Goal: Task Accomplishment & Management: Complete application form

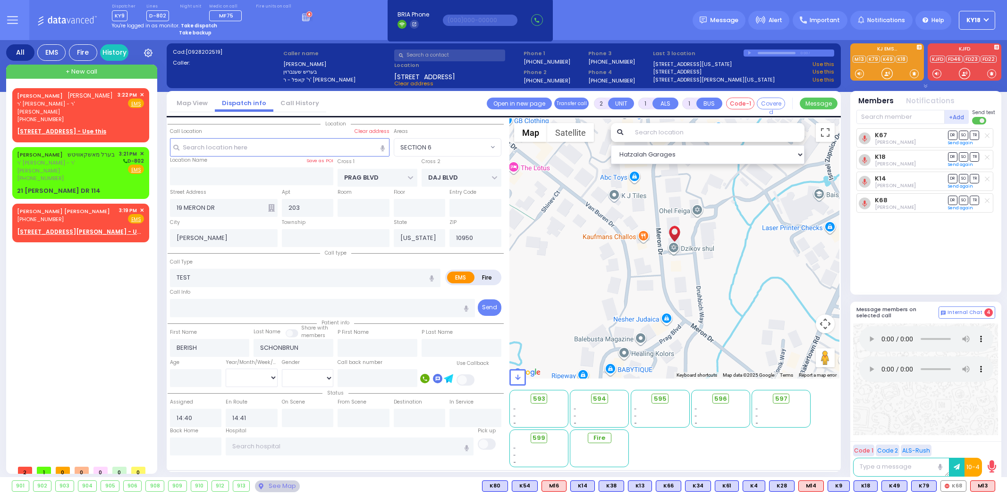
select select "SECTION 6"
select select
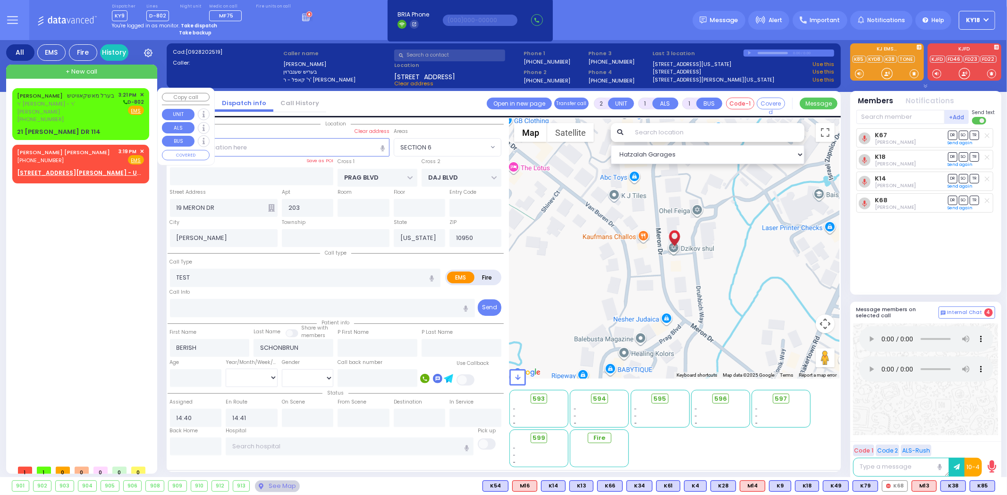
click at [87, 127] on div "21 [PERSON_NAME] DR 114" at bounding box center [59, 131] width 84 height 9
select select
radio input "true"
type input "BEREL"
type input "MOSHKOWITZ"
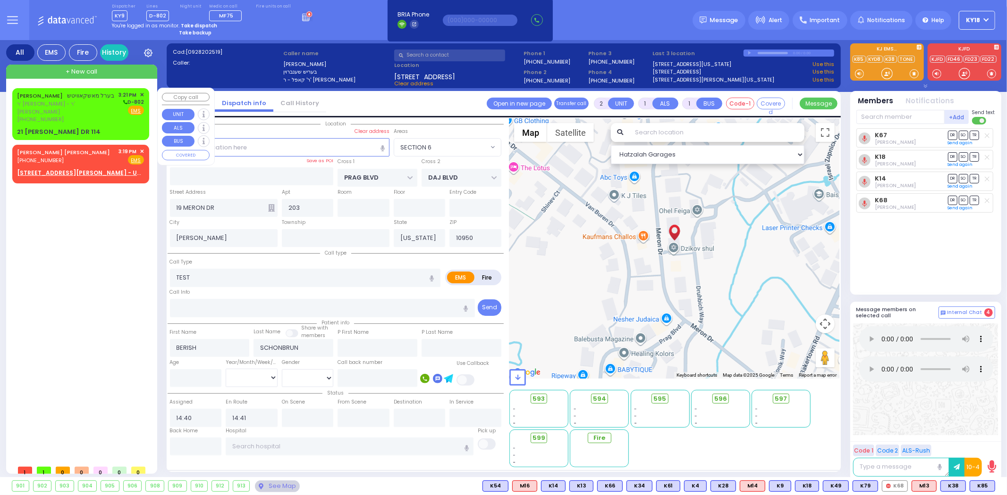
select select
type input "15:21"
type input "KAHAN DR"
type input "GETZIL BERGER BLVD"
type input "21 ISRAEL ZUPNICK DR"
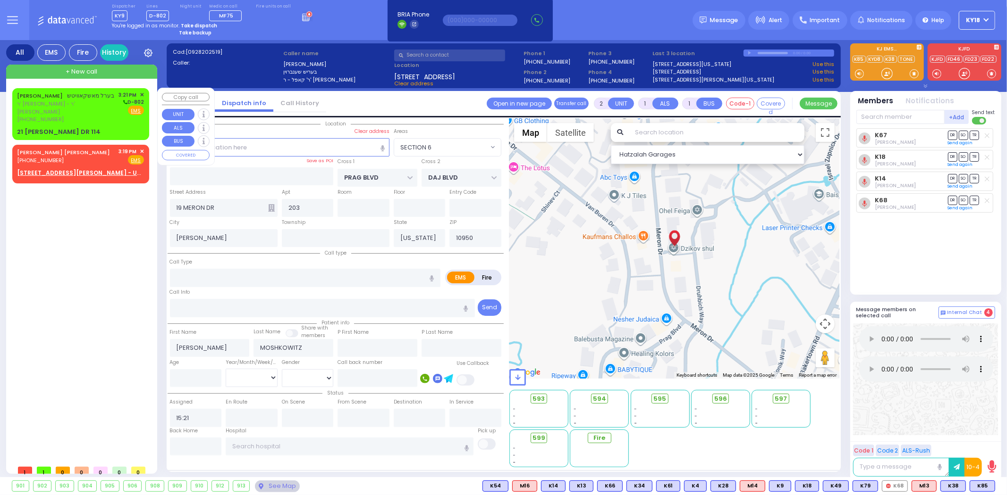
type input "114"
type input "Monroe"
select select "Hatzalah Garages"
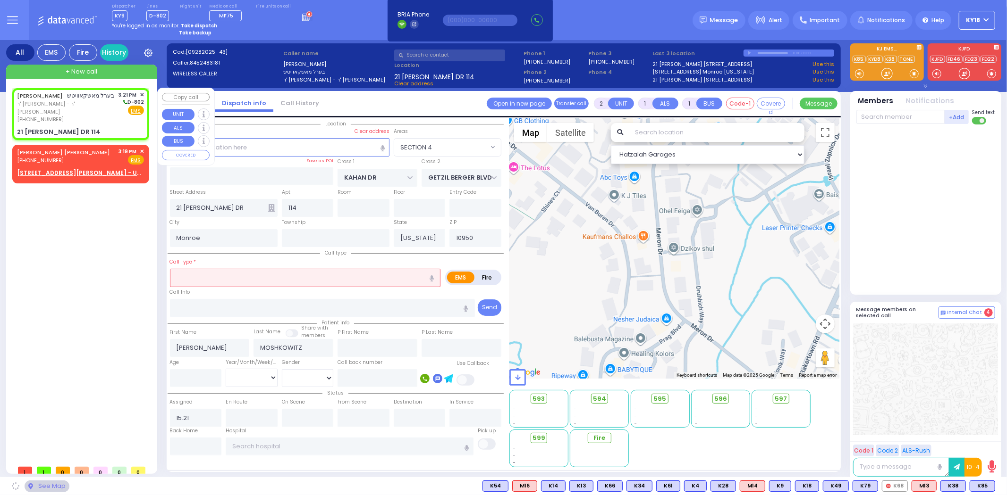
select select "SECTION 4"
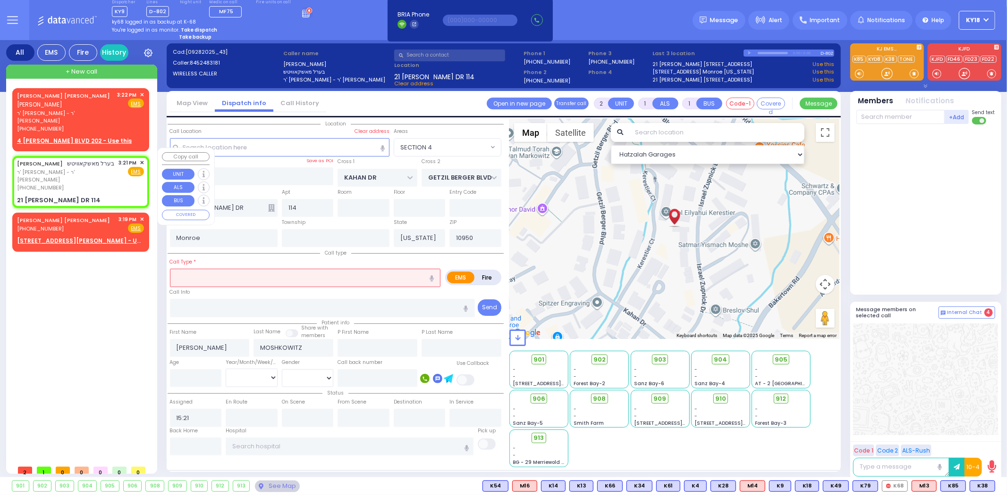
select select
radio input "true"
select select
select select "Hatzalah Garages"
select select "SECTION 4"
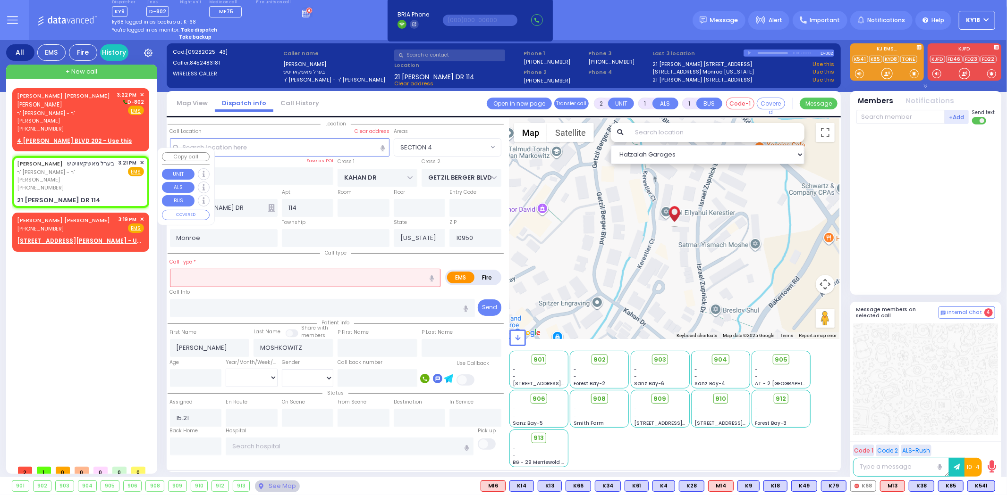
click at [112, 184] on div "(845) 248-3181" at bounding box center [66, 188] width 99 height 8
select select
radio input "true"
select select
select select "SECTION 4"
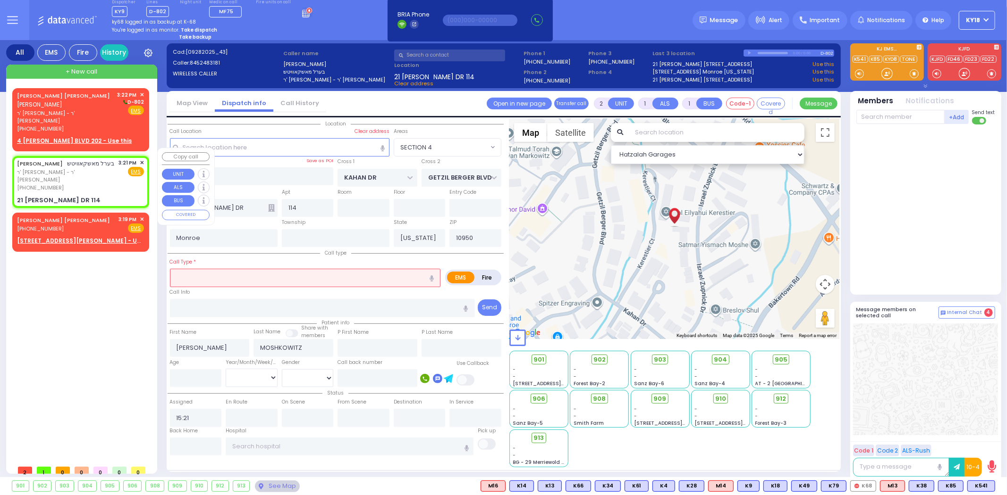
select select "Hatzalah Garages"
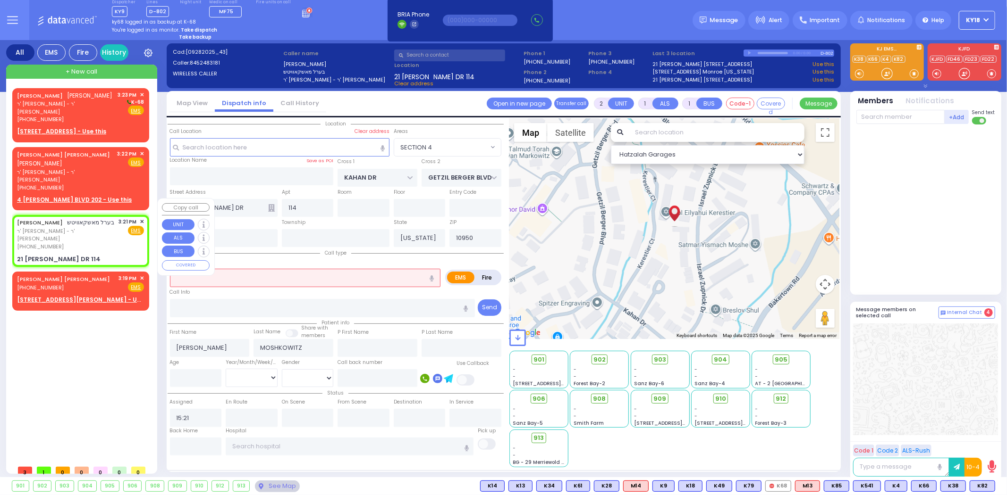
click at [119, 226] on div "BEREL MOSHKOWITZ בערל מאשקאוויטש ר' יוסף חיים - ר' שמעון ישראל ראטענבערג (845) …" at bounding box center [80, 241] width 133 height 49
select select
radio input "true"
select select
select select "SECTION 4"
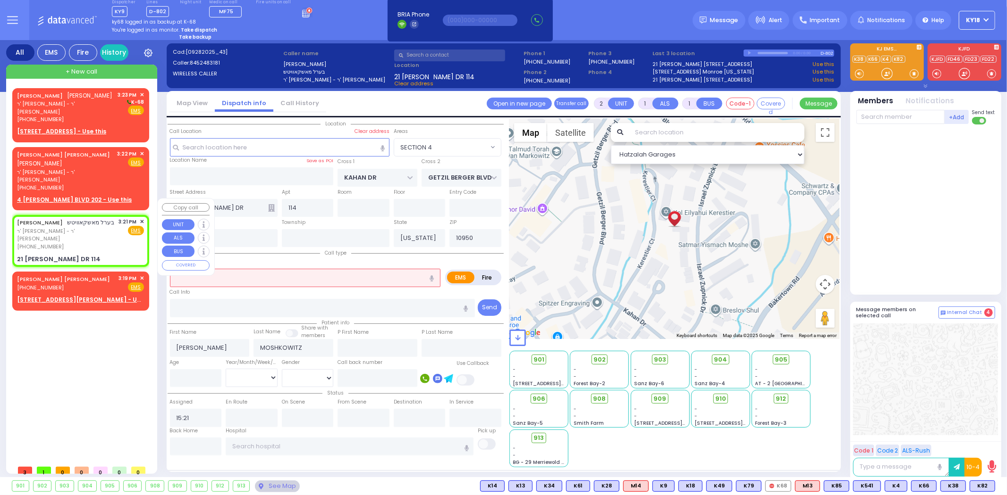
select select "Hatzalah Garages"
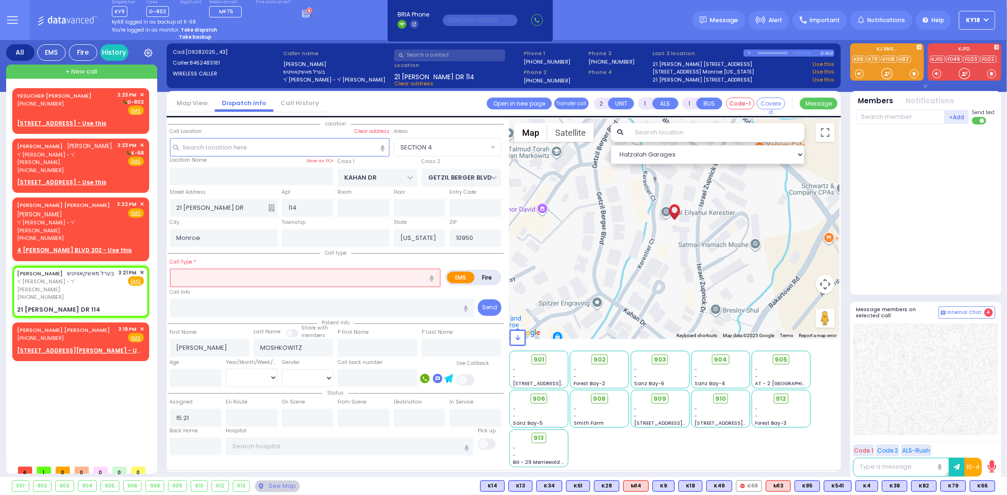
click at [200, 36] on strong "Take backup" at bounding box center [195, 37] width 33 height 7
select select "4"
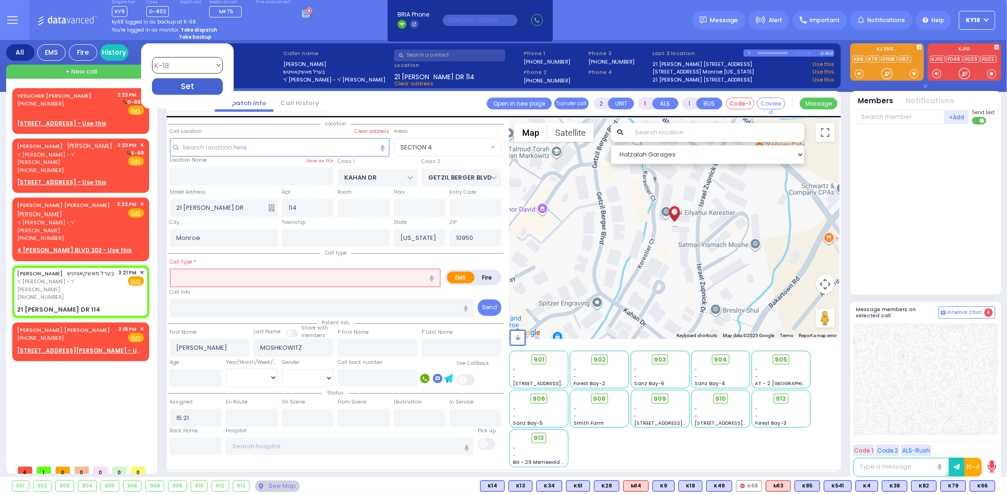
click at [239, 34] on div "Take backup" at bounding box center [246, 37] width 134 height 7
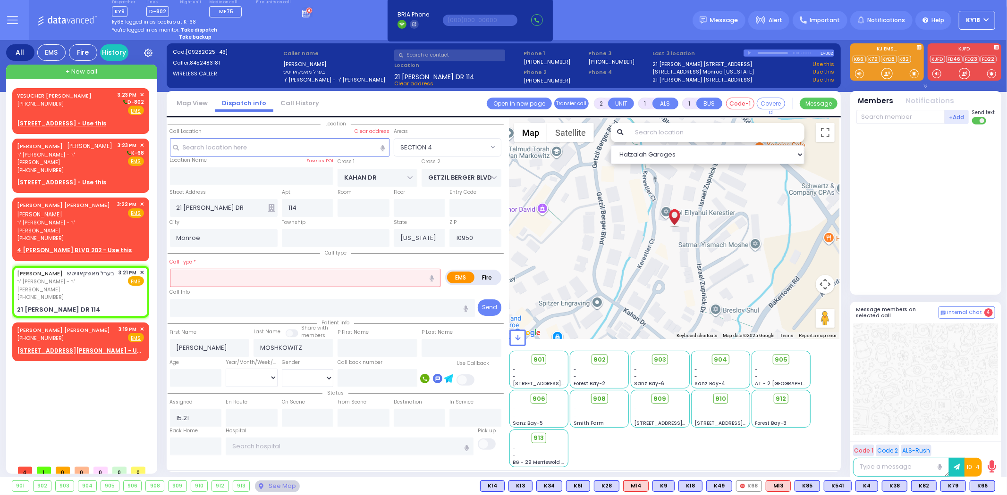
click at [196, 37] on strong "Take backup" at bounding box center [195, 37] width 33 height 7
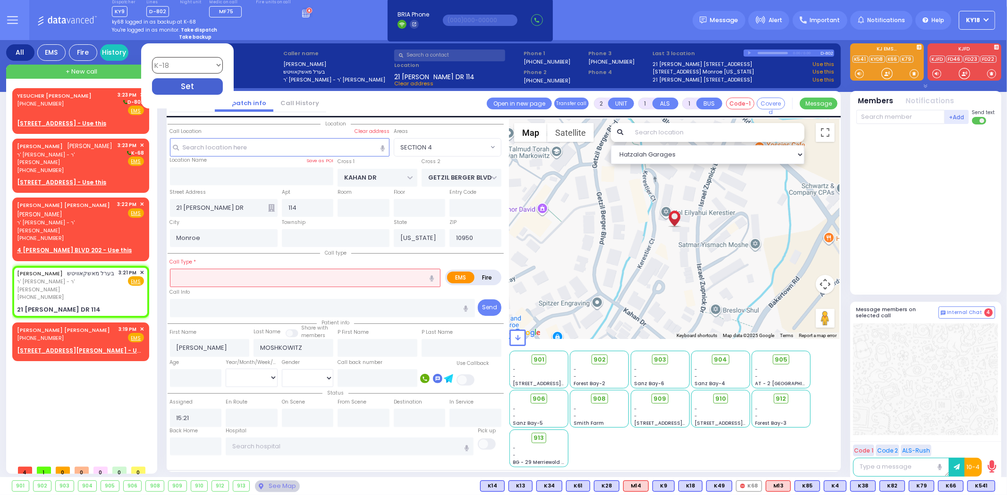
click at [250, 37] on div "Take backup" at bounding box center [246, 37] width 134 height 7
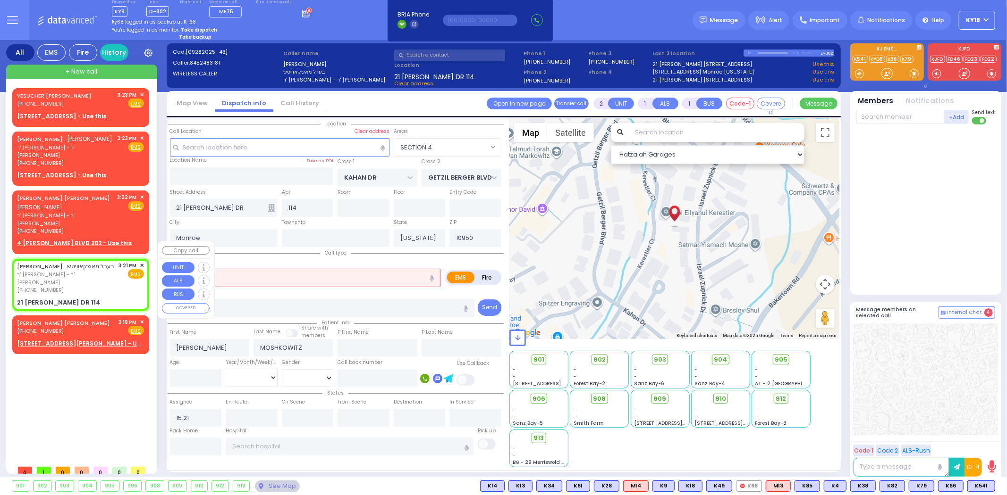
click at [100, 286] on div "(845) 248-3181" at bounding box center [66, 290] width 99 height 8
select select
radio input "true"
select select
select select "SECTION 4"
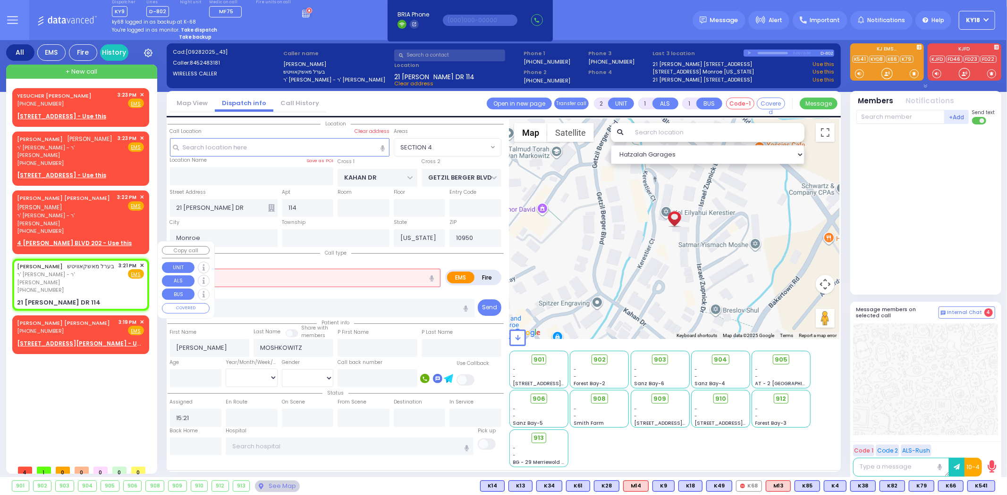
select select "Hatzalah Garages"
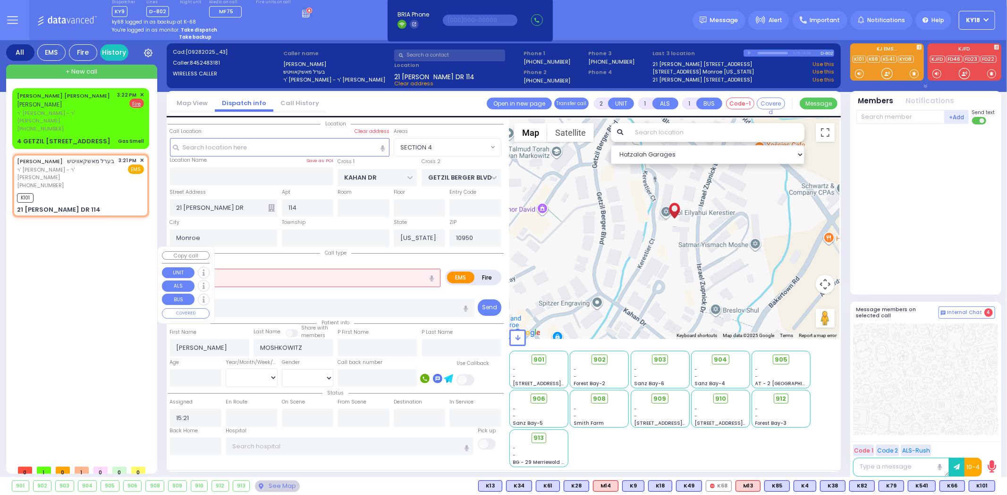
select select
radio input "true"
select select
type input "15:24"
select select "Hatzalah Garages"
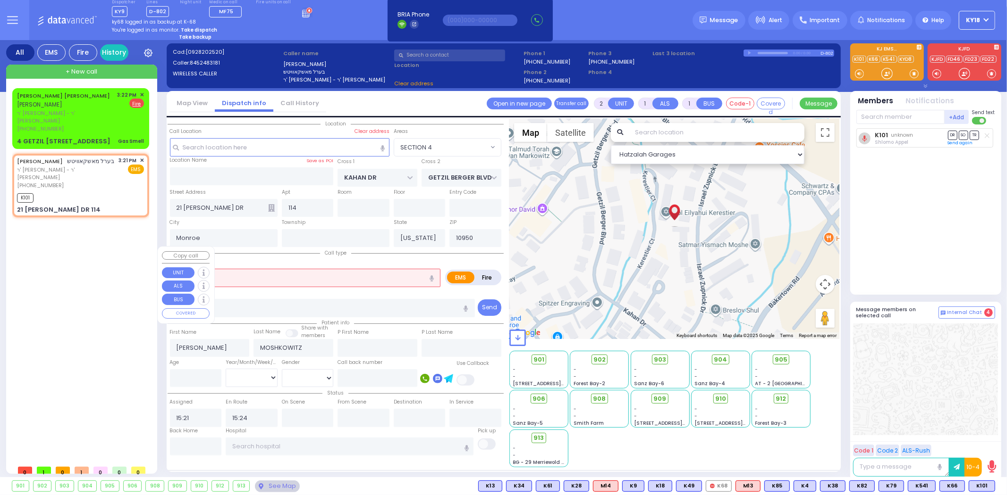
select select "SECTION 4"
select select
radio input "true"
select select
select select "Hatzalah Garages"
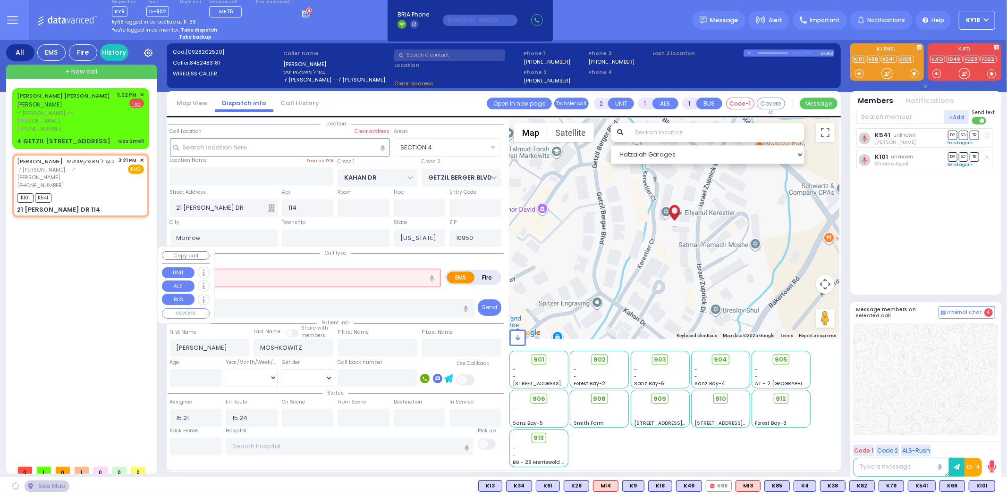
select select "SECTION 4"
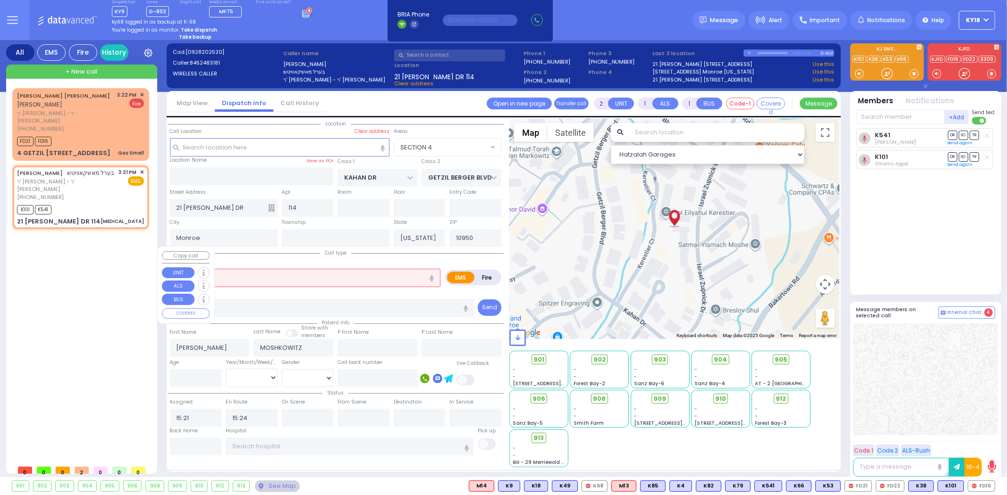
type input "3"
select select
type input "Choking"
radio input "true"
select select
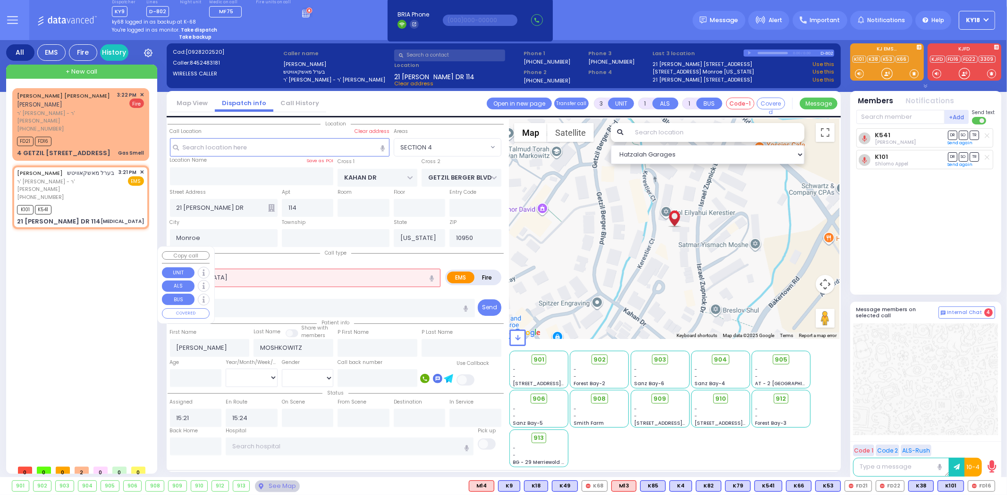
select select "Hatzalah Garages"
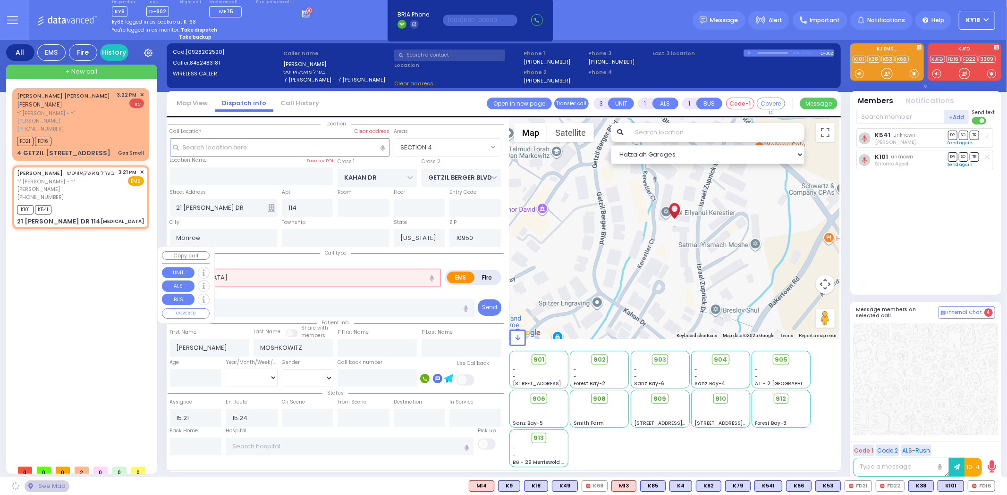
select select "SECTION 4"
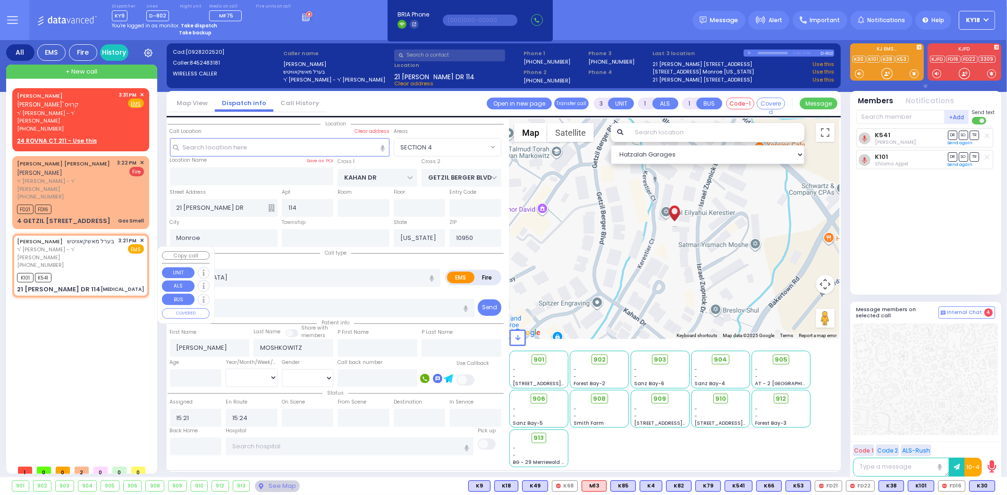
select select
radio input "true"
select select
select select "Hatzalah Garages"
select select "SECTION 4"
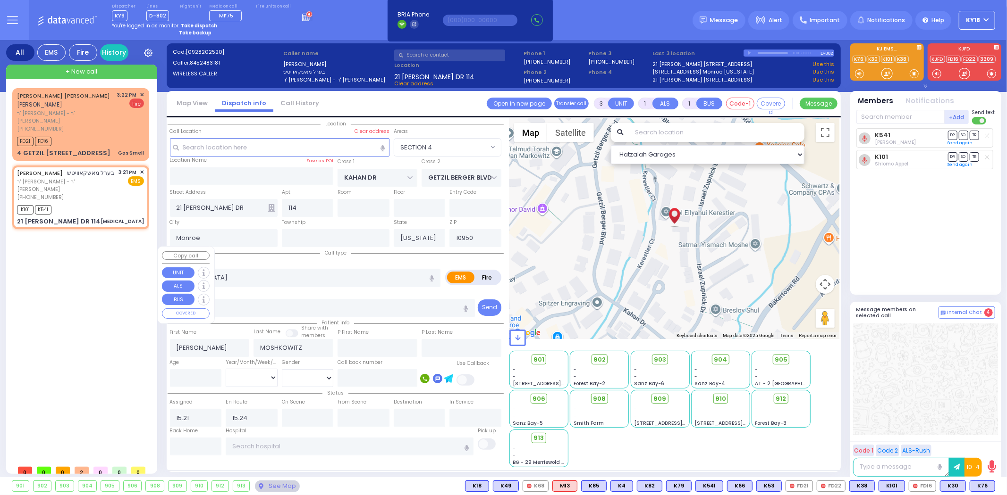
select select
radio input "true"
select select
select select "Hatzalah Garages"
select select
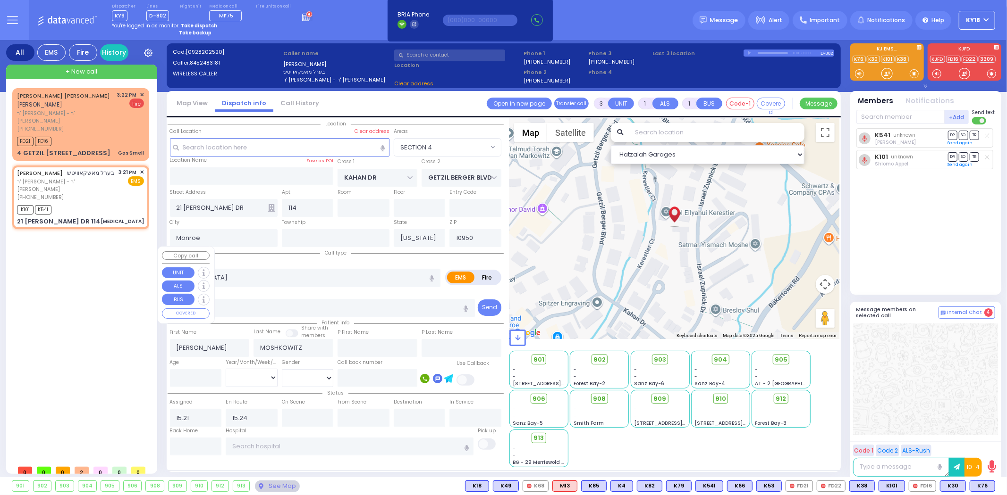
radio input "true"
select select
select select "Hatzalah Garages"
select select "SECTION 4"
select select
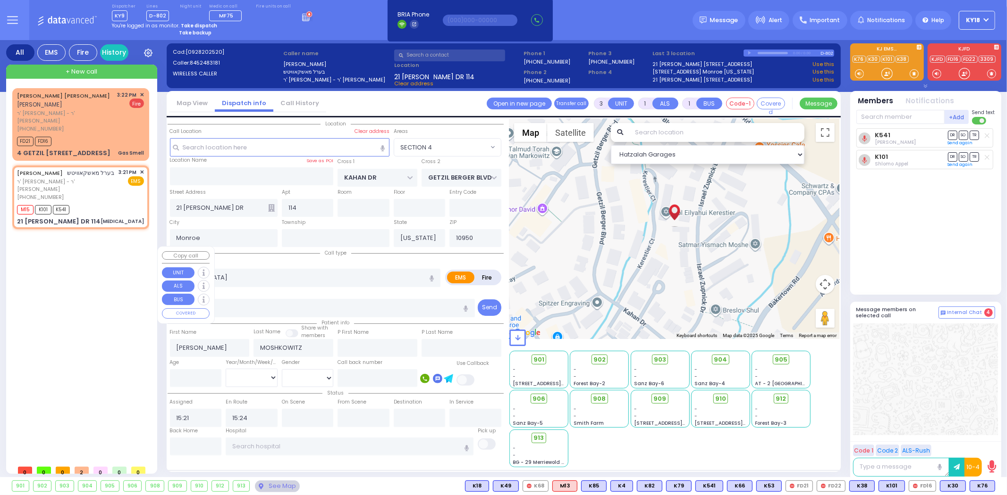
radio input "true"
select select
select select "Hatzalah Garages"
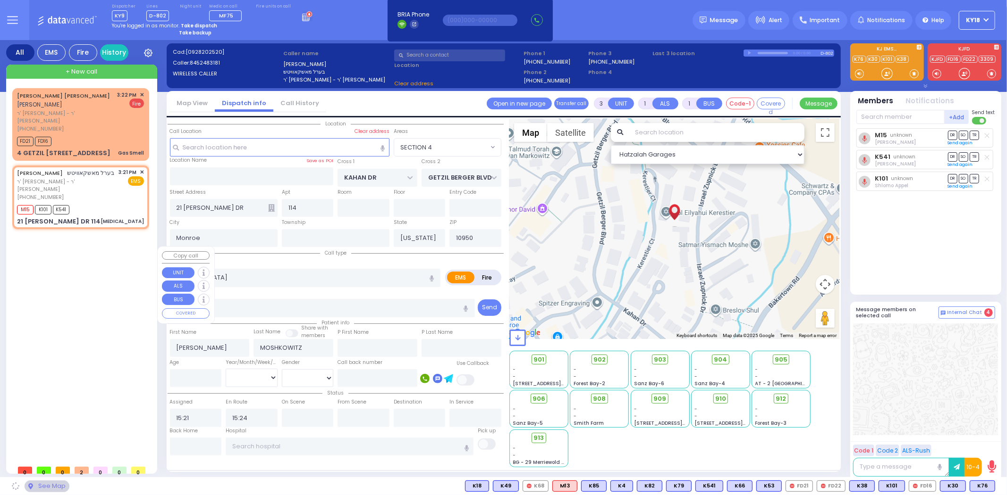
select select "SECTION 4"
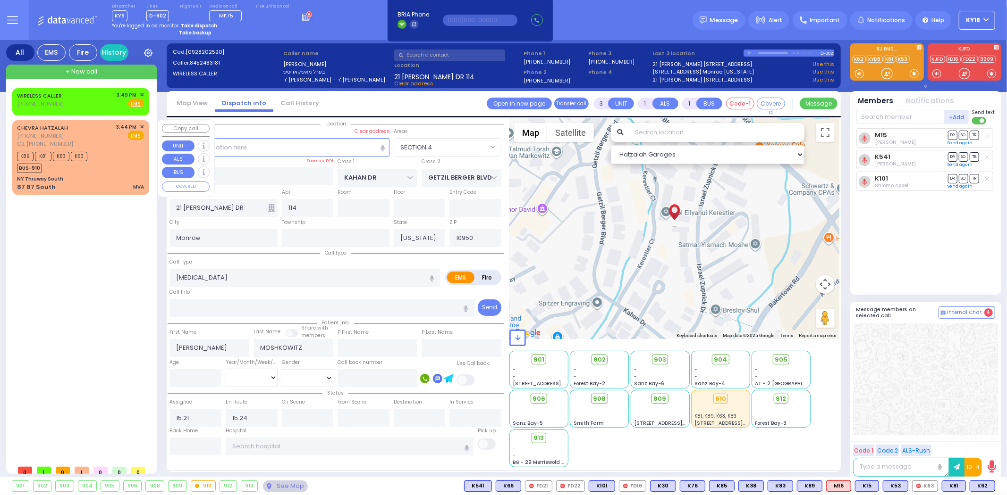
click at [92, 183] on div "87 87 South MVA" at bounding box center [80, 187] width 127 height 9
type input "4"
select select
type input "MVA"
radio input "true"
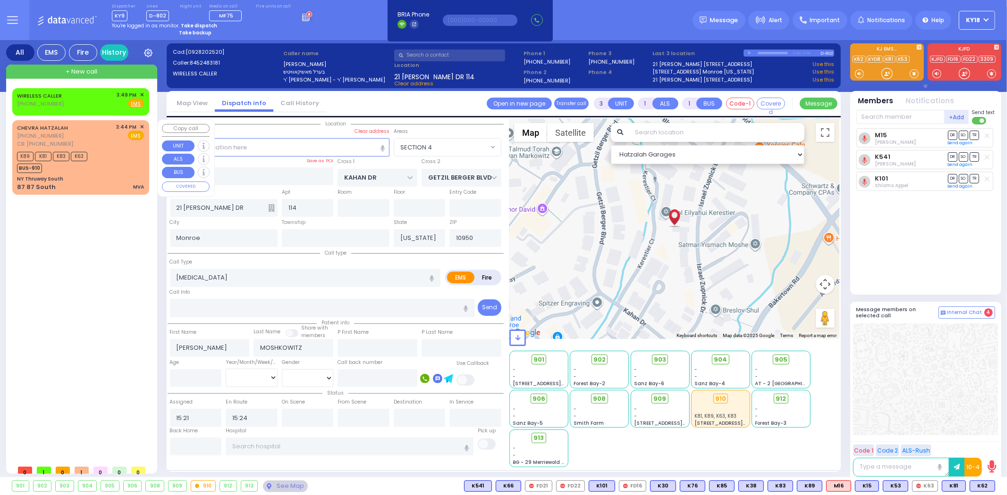
select select
type input "9292714012"
type input "15:44"
type input "15:46"
select select "Hatzalah Garages"
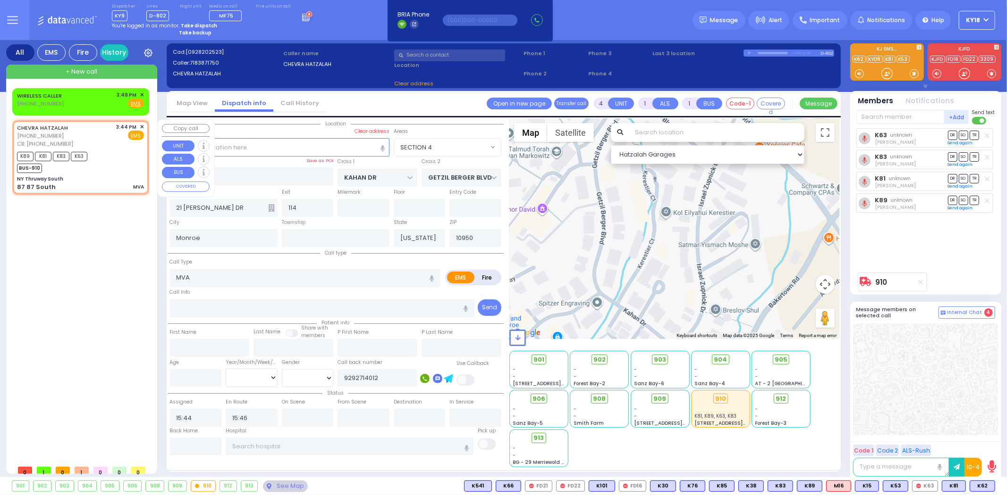
type input "NY Thruway South"
type input "DIVISION AVE"
type input "[GEOGRAPHIC_DATA]"
type input "87 87 South"
type input "63"
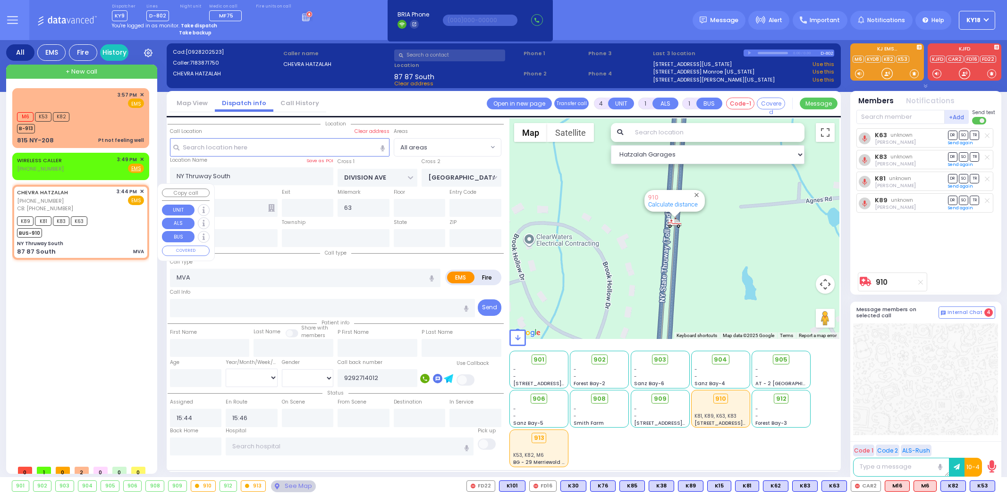
select select
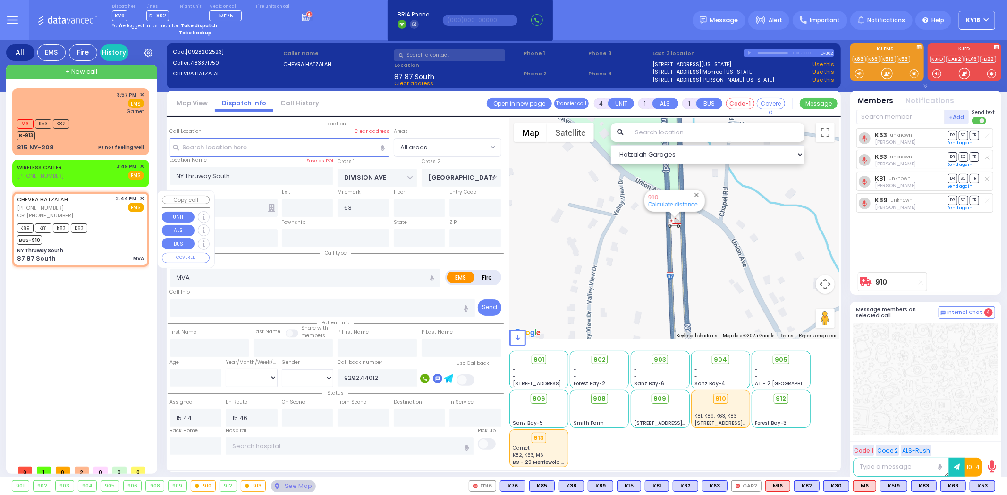
click at [121, 240] on div "K89 K81 K83 K63 BUS-910" at bounding box center [80, 233] width 127 height 24
select select
radio input "true"
select select
select select "Hatzalah Garages"
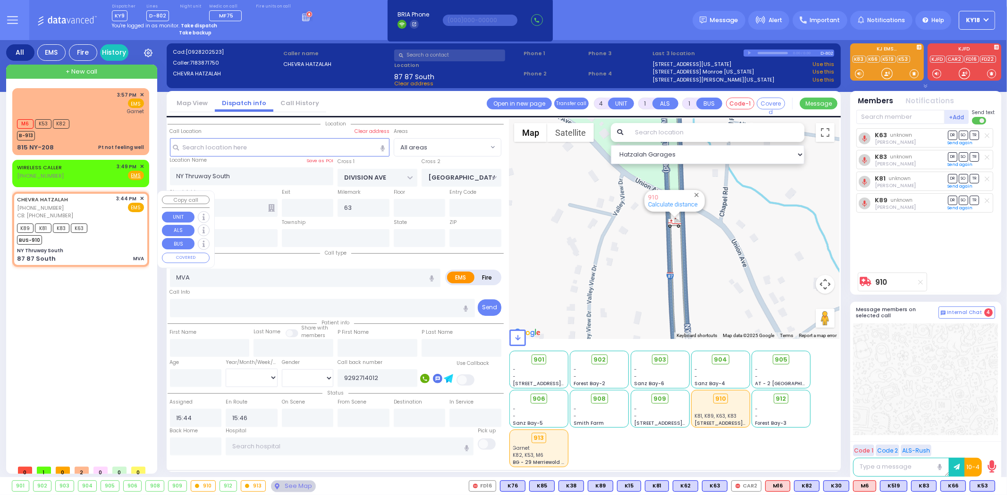
click at [125, 236] on div "K89 K81 K83 K63 BUS-910" at bounding box center [80, 233] width 127 height 24
select select
radio input "true"
select select
select select "Hatzalah Garages"
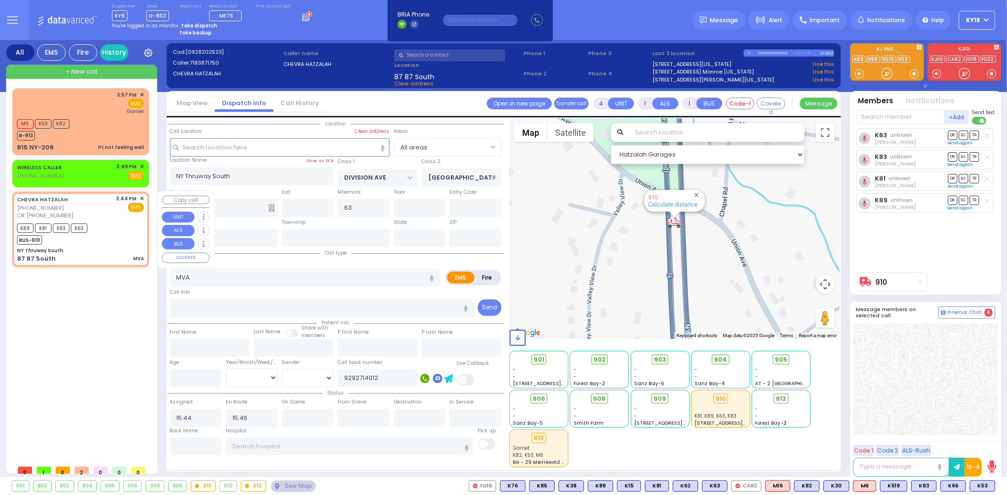
click at [128, 236] on div "K89 K81 K83 K63 BUS-910" at bounding box center [80, 233] width 127 height 24
select select
radio input "true"
select select
click at [128, 236] on div "K89 K81 K83 K63 BUS-910" at bounding box center [80, 233] width 127 height 24
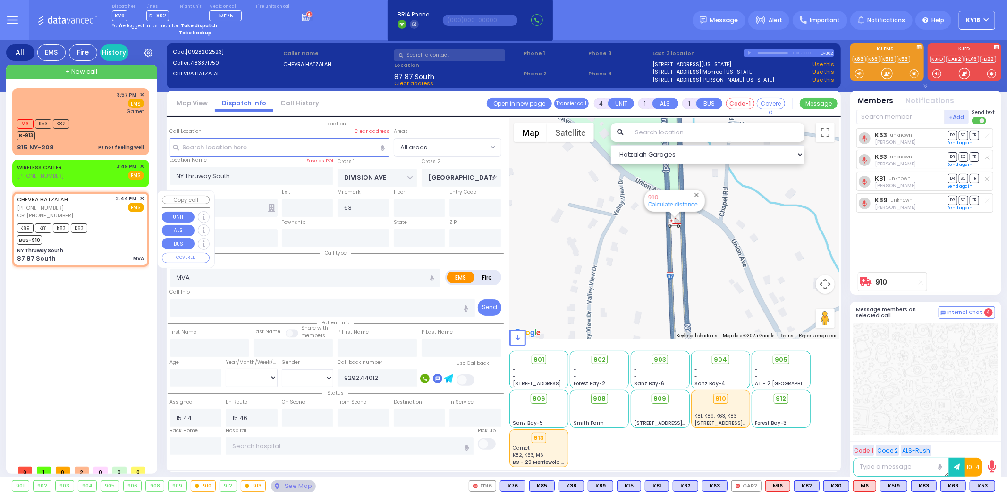
select select "Hatzalah Garages"
select select
radio input "true"
select select
select select "Hatzalah Garages"
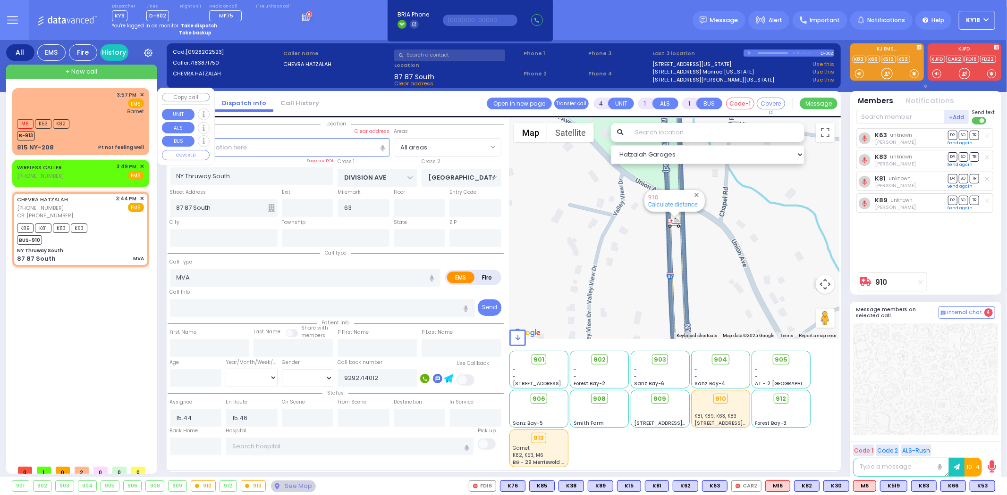
click at [104, 131] on div "M6 K53 K82 B-913" at bounding box center [80, 129] width 127 height 24
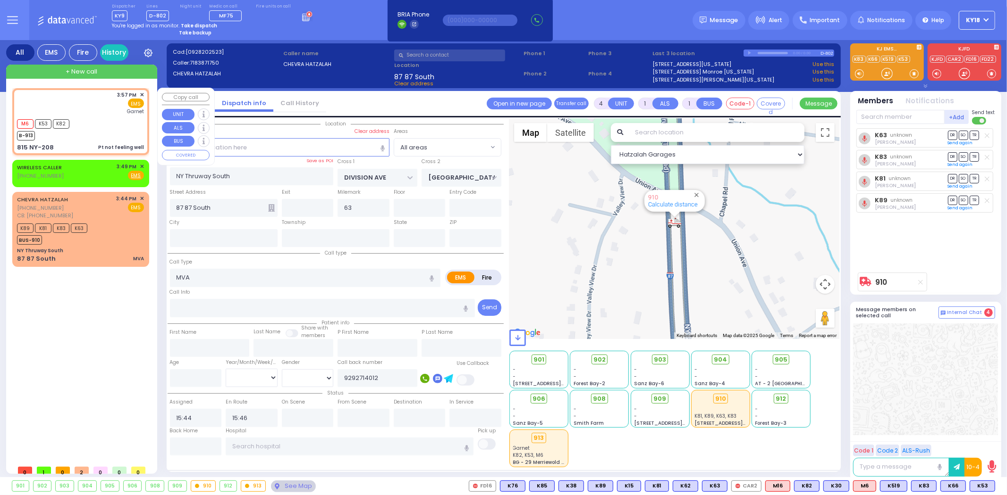
type input "1"
type input "0"
select select
type input "Pt not feeling well"
radio input "true"
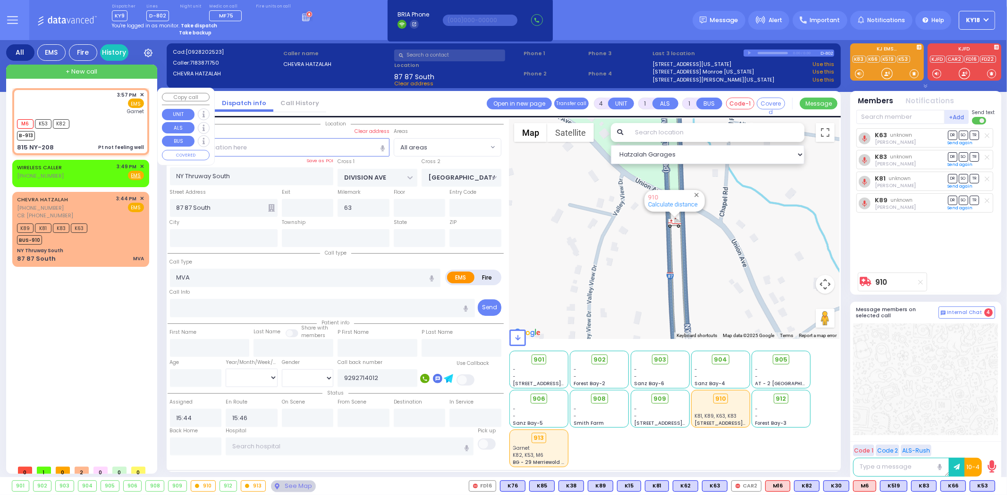
select select
type input "15:57"
type input "15:58"
type input "[GEOGRAPHIC_DATA]"
select select "Hatzalah Garages"
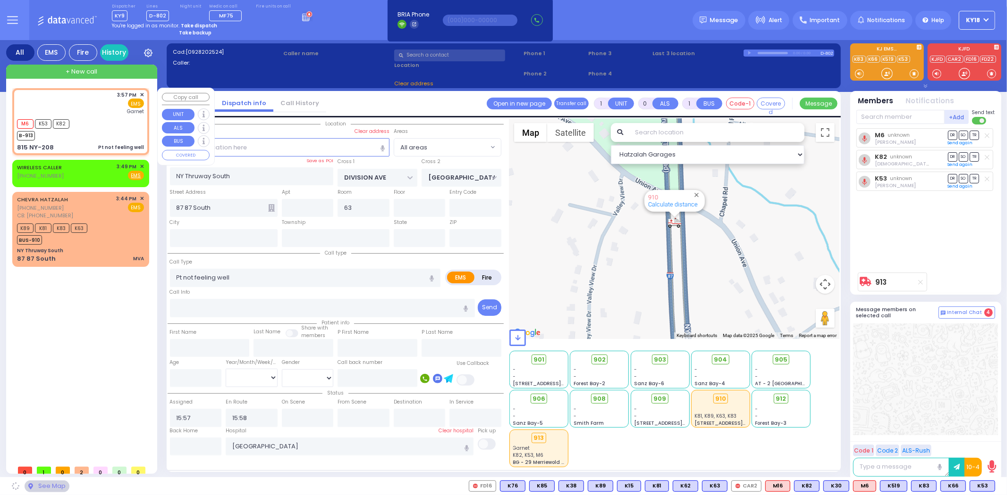
type input "DUELK AVE"
type input "LAKE SHORE DR"
type input "815 NY-208"
type input "Monroe"
type input "[US_STATE]"
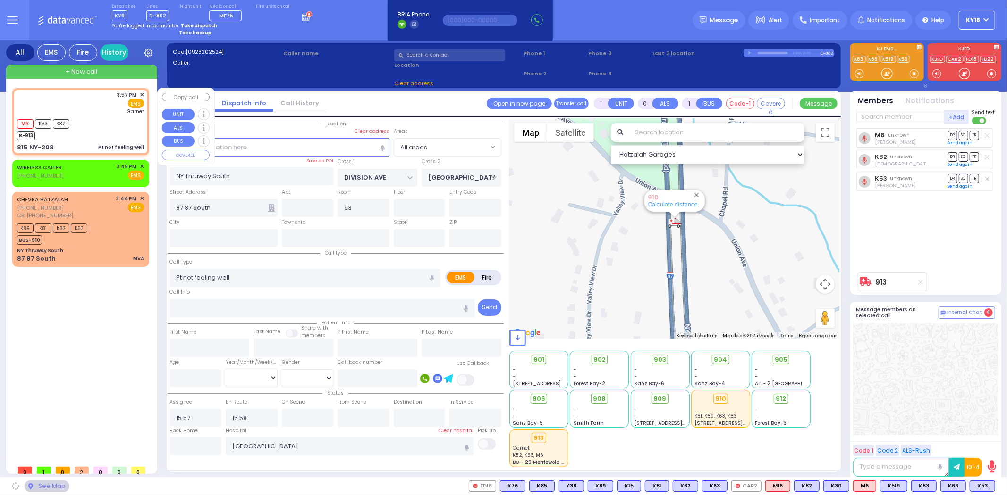
type input "10950"
select select "[GEOGRAPHIC_DATA]"
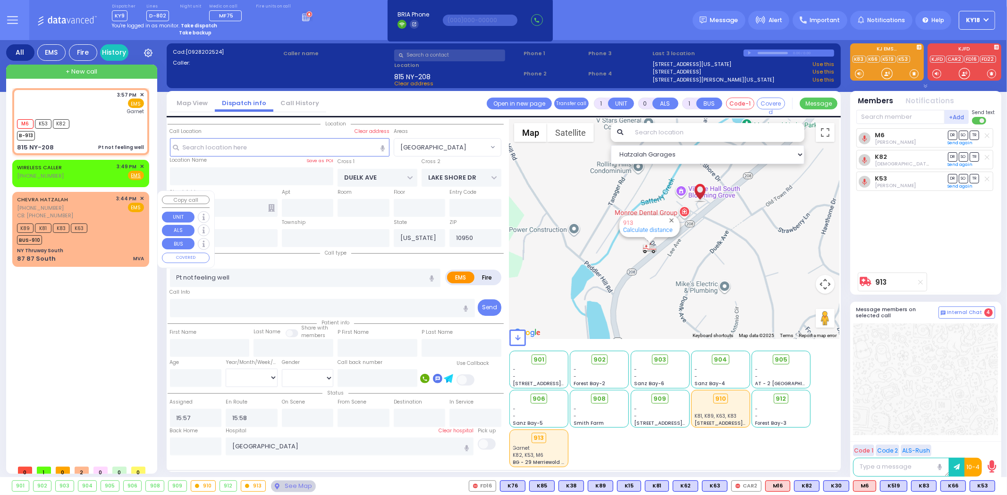
click at [114, 243] on div "CHEVRA HATZALAH [PHONE_NUMBER] CB: [PHONE_NUMBER] 3:44 PM ✕ EMS K89" at bounding box center [80, 229] width 133 height 72
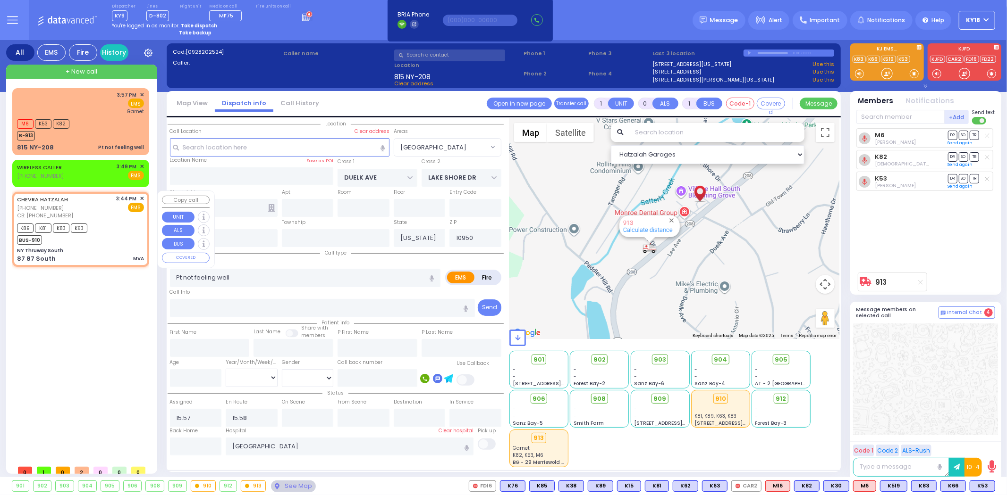
type input "4"
type input "1"
select select
type input "MVA"
radio input "true"
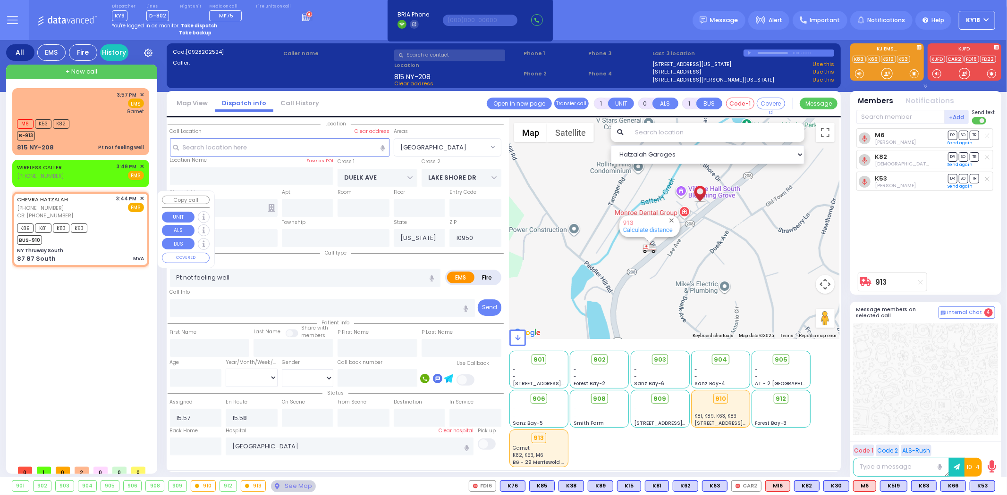
select select
type input "9292714012"
type input "15:44"
type input "15:46"
type input "NY Thruway South"
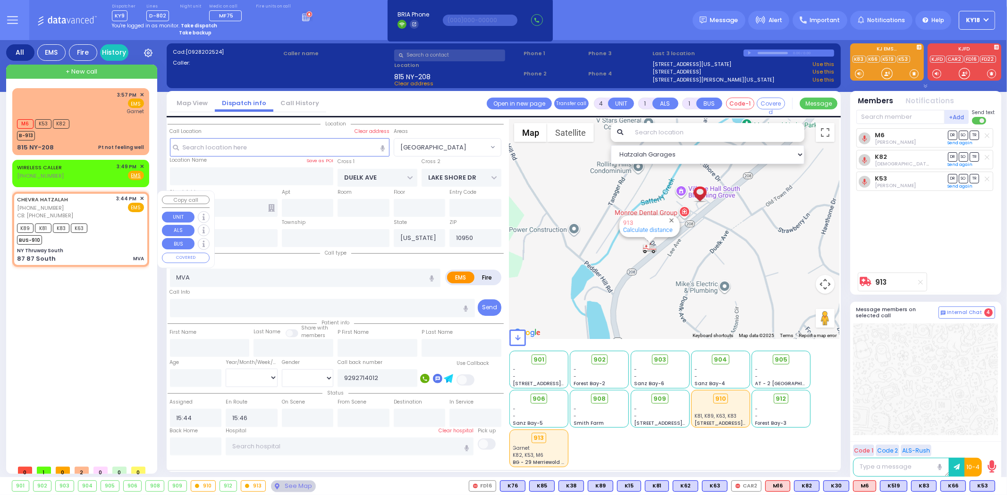
type input "DIVISION AVE"
type input "[GEOGRAPHIC_DATA]"
type input "87 87 South"
type input "63"
select select "Hatzalah Garages"
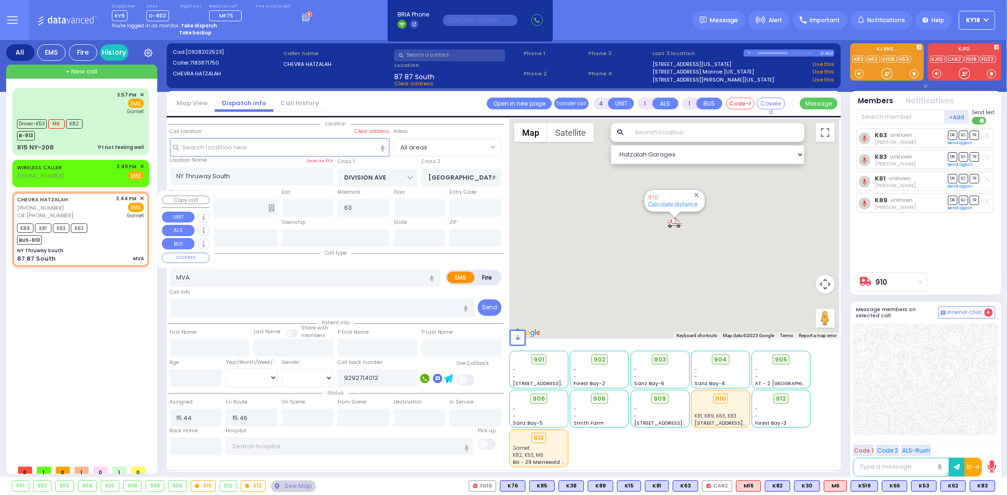
select select
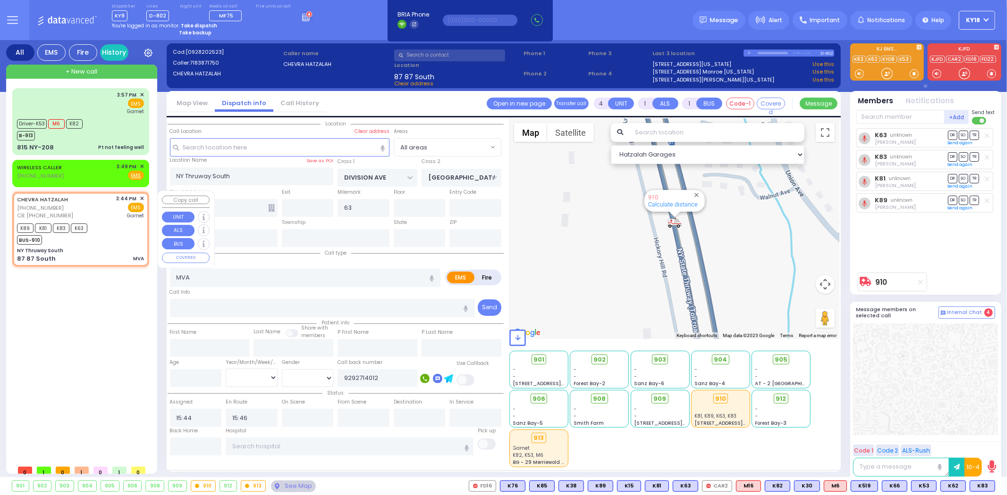
radio input "true"
select select
type input "[GEOGRAPHIC_DATA]"
select select "Hatzalah Garages"
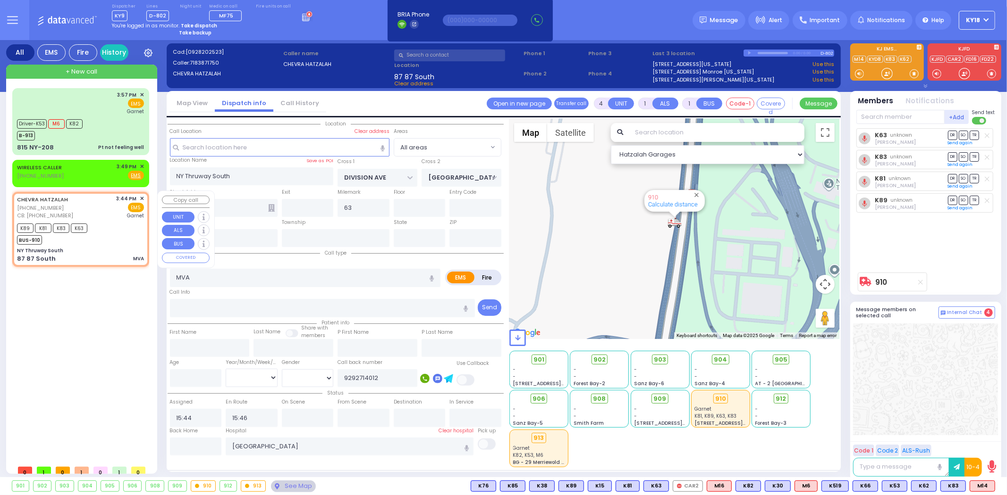
type input "6"
select select
radio input "true"
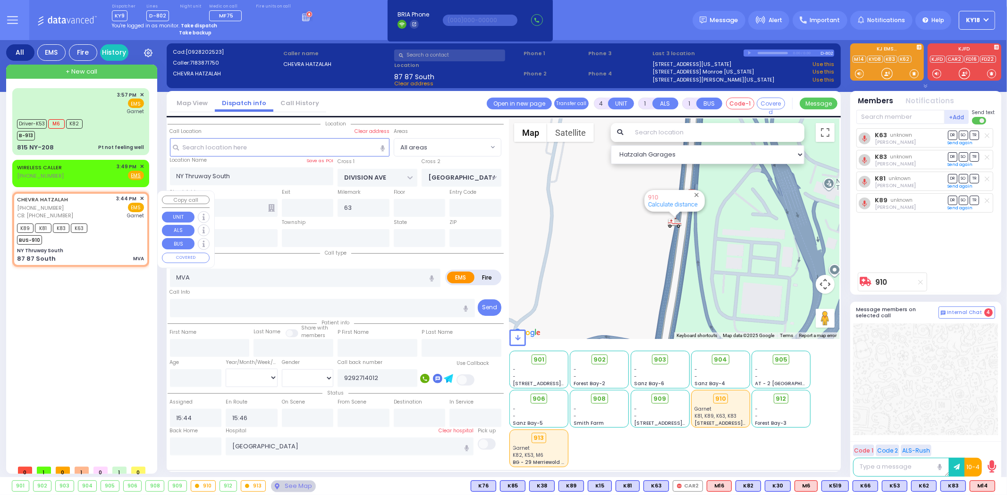
type input "Unknown"
select select "Year"
select select "Hatzalah Garages"
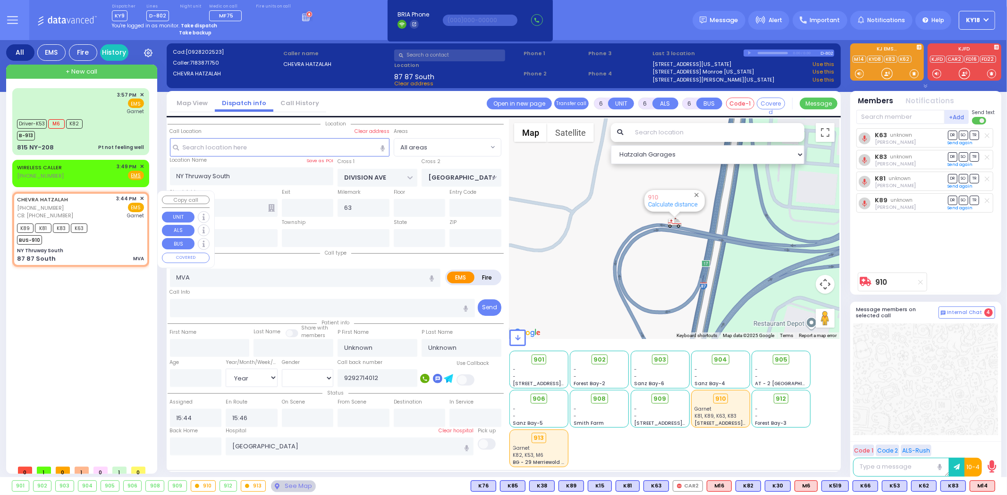
select select
radio input "true"
select select "Year"
select select "Hatzalah Garages"
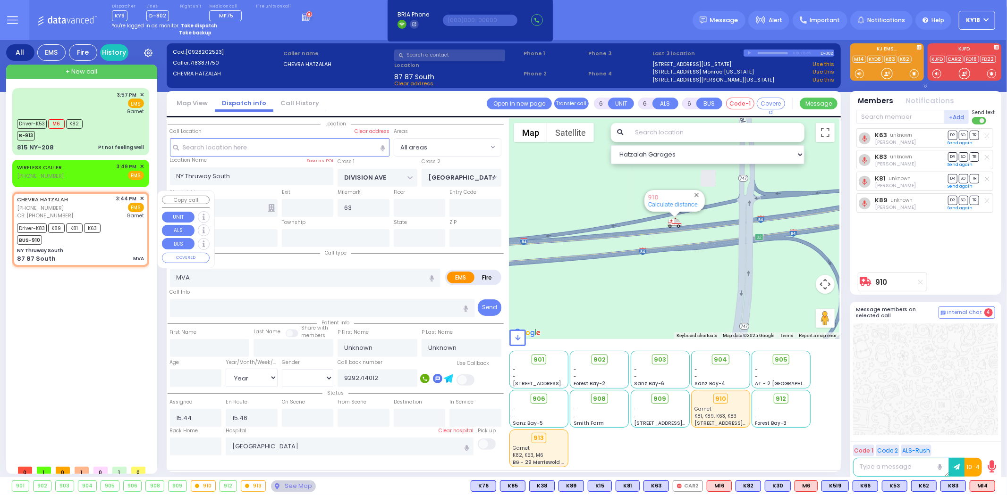
select select
radio input "true"
select select "Year"
type input "16:06"
type input "16:30"
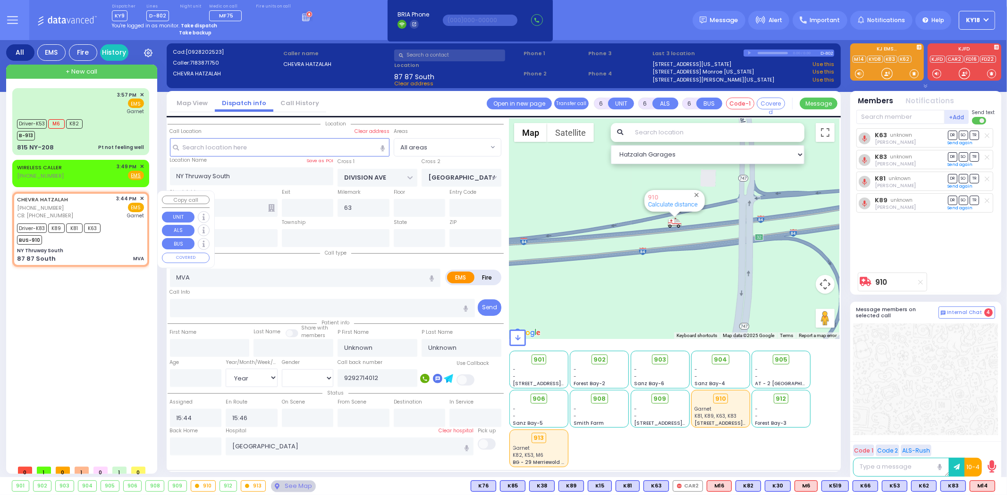
type input "16:50"
type input "16:59"
select select "Hatzalah Garages"
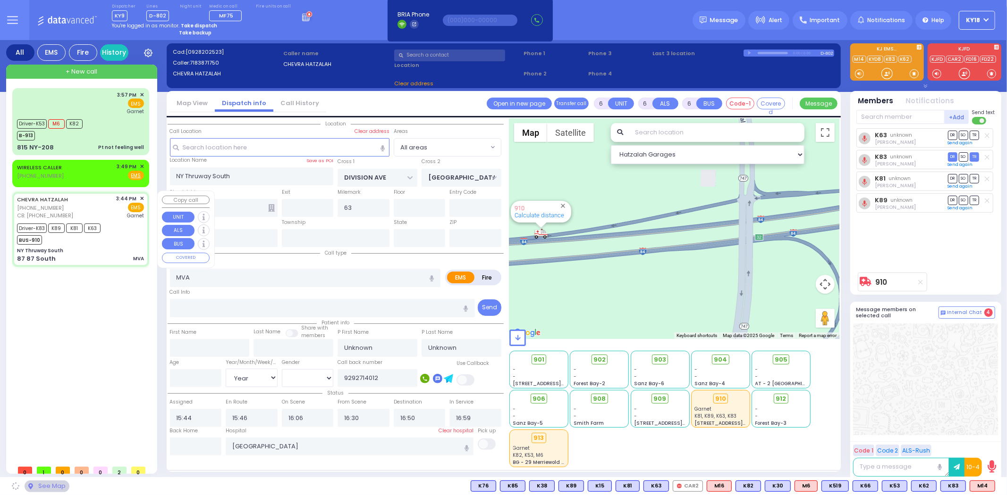
select select
radio input "true"
select select "Year"
select select "Hatzalah Garages"
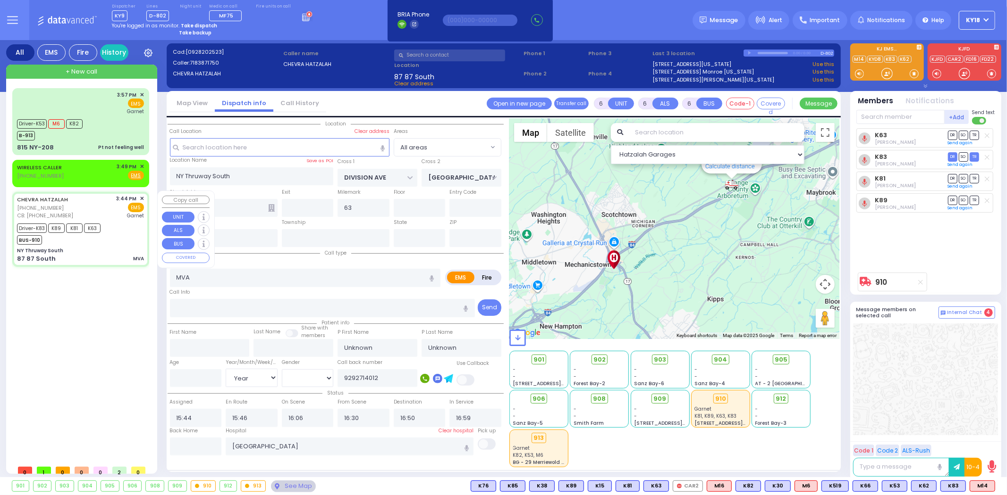
select select
radio input "true"
type input "[PERSON_NAME]"
type input "22"
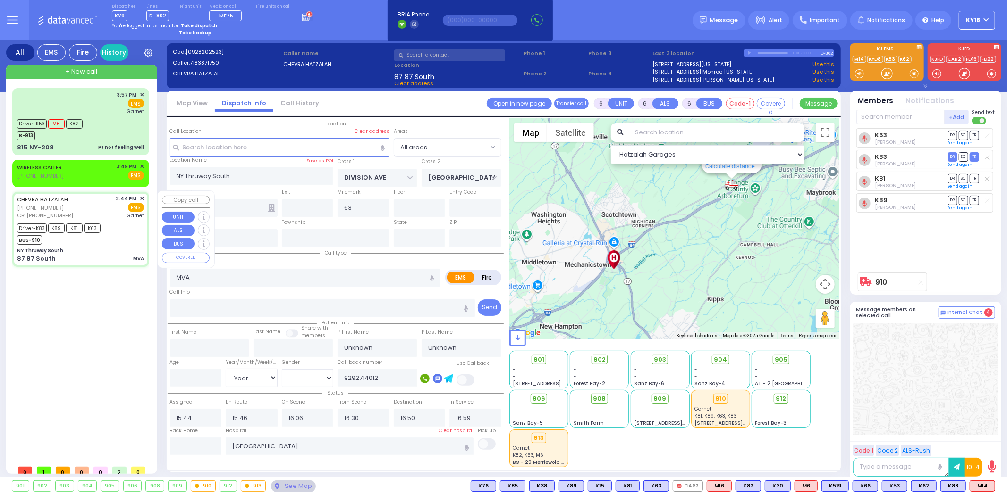
select select "Year"
select select "[DEMOGRAPHIC_DATA]"
select select "Hatzalah Garages"
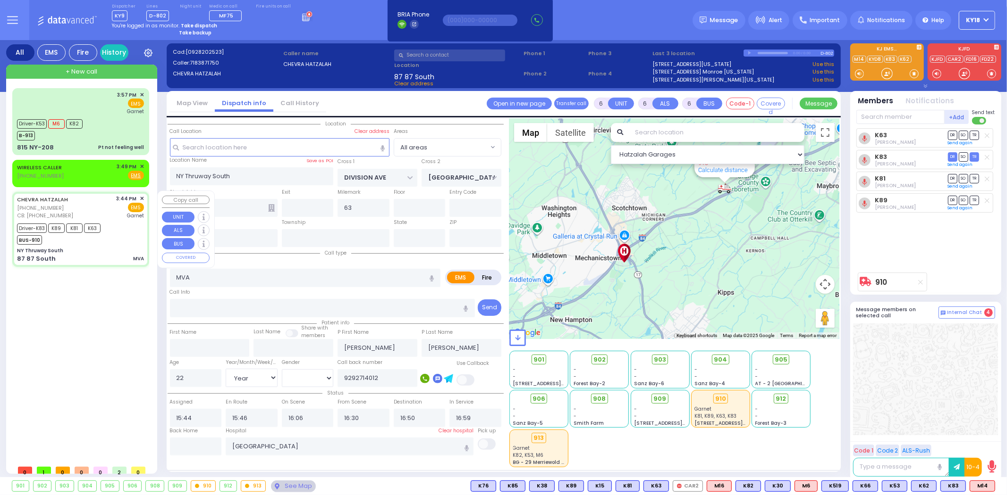
select select
radio input "true"
select select "Year"
select select "[DEMOGRAPHIC_DATA]"
select select "Hatzalah Garages"
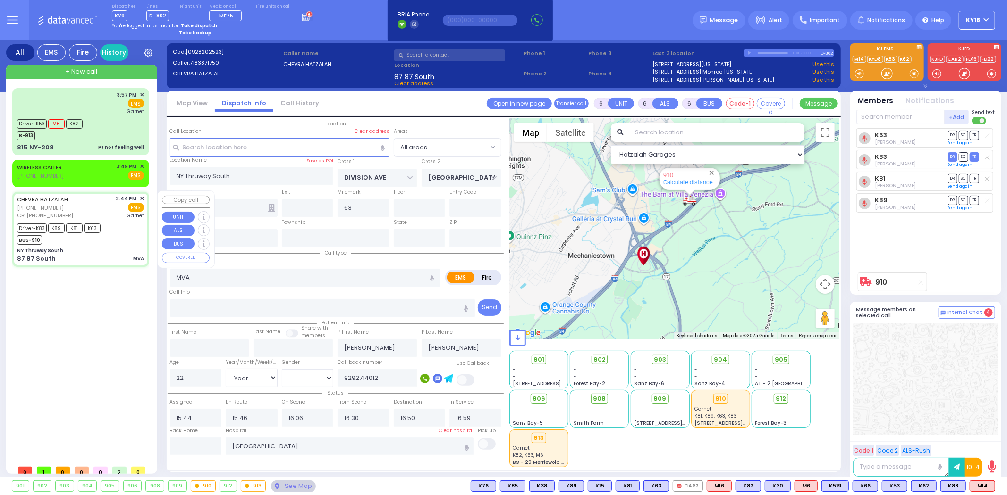
select select
radio input "true"
select select "Year"
select select "[DEMOGRAPHIC_DATA]"
select select "Hatzalah Garages"
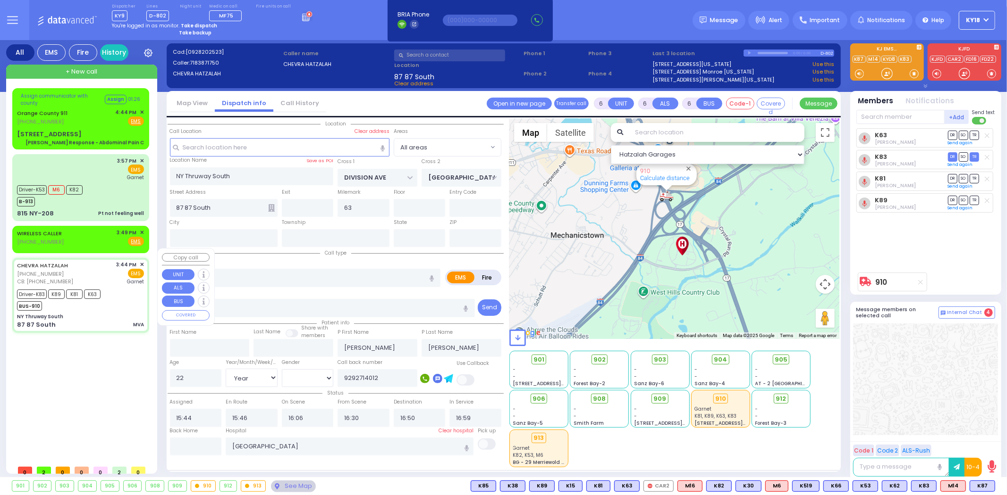
click at [130, 287] on div "Driver-K83 K89 K81 K63 BUS-910" at bounding box center [80, 299] width 127 height 24
select select
radio input "true"
select select "Year"
select select "[DEMOGRAPHIC_DATA]"
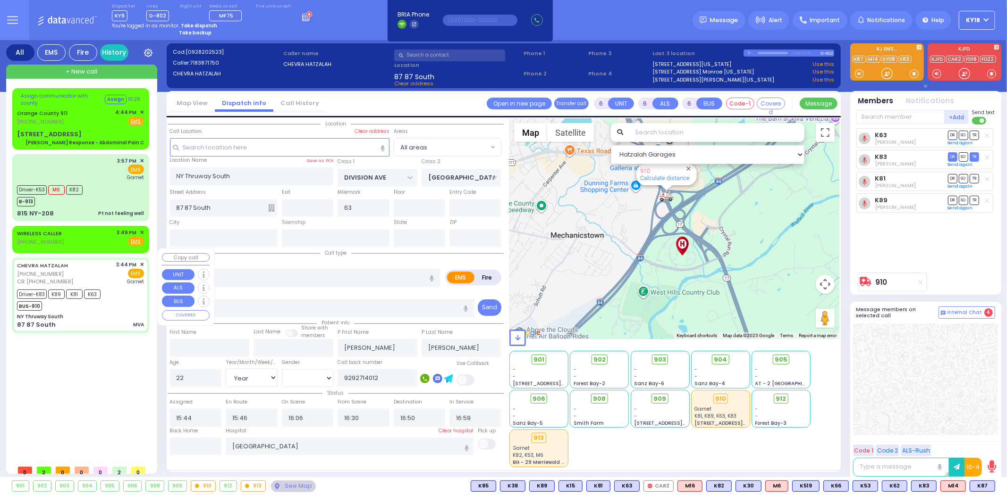
select select "Hatzalah Garages"
click at [123, 287] on div "Driver-K83 K89 K81 K63 BUS-910" at bounding box center [80, 299] width 127 height 24
select select
radio input "true"
select select "Year"
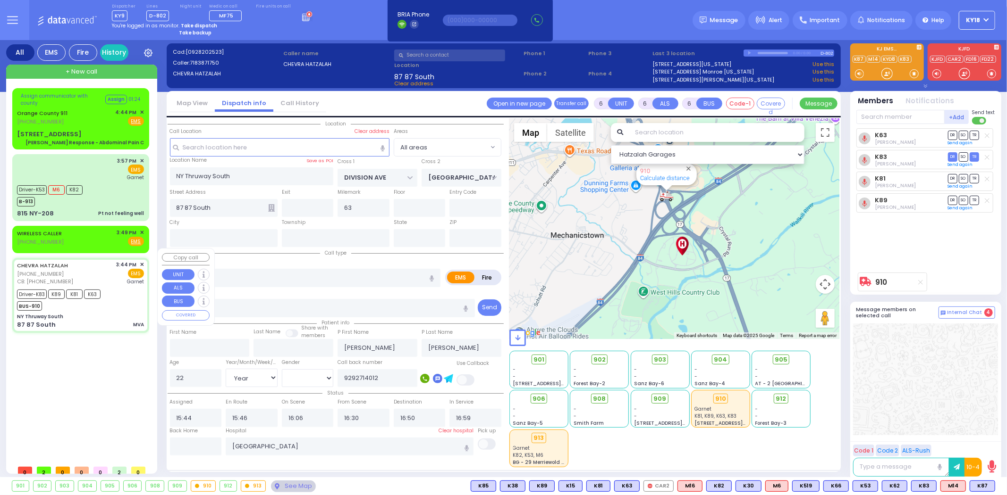
select select "[DEMOGRAPHIC_DATA]"
select select "Hatzalah Garages"
click at [123, 287] on div "Driver-K83 K89 K81 K63 BUS-910" at bounding box center [80, 299] width 127 height 24
select select
radio input "true"
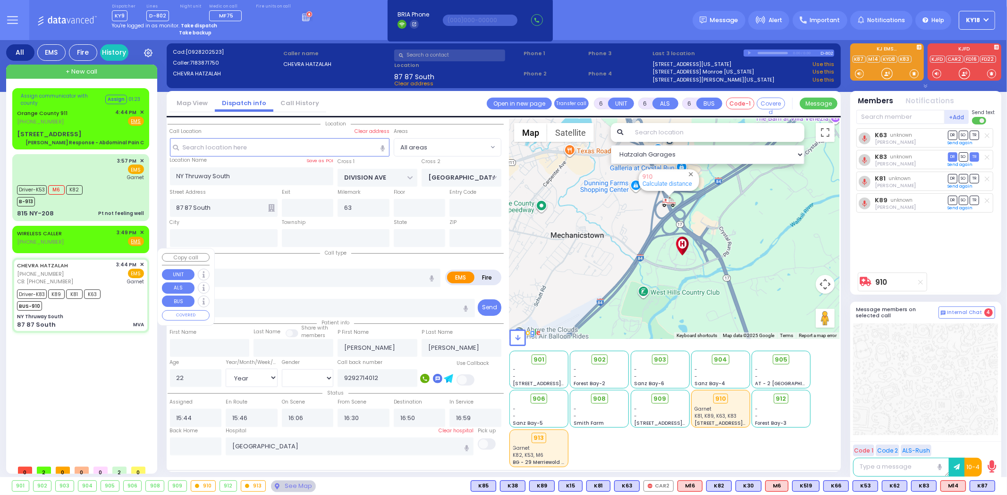
select select "Year"
select select "[DEMOGRAPHIC_DATA]"
select select "Hatzalah Garages"
click at [97, 209] on div "815 NY-208 Pt not feeling well" at bounding box center [80, 213] width 127 height 9
select select
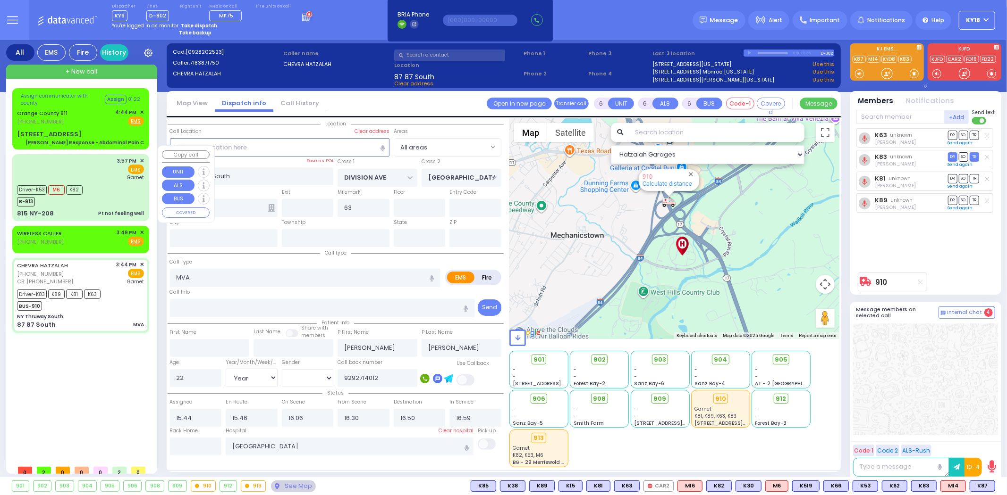
type input "Pt not feeling well"
radio input "true"
type input "[PERSON_NAME]"
type input "Levy"
type input "29"
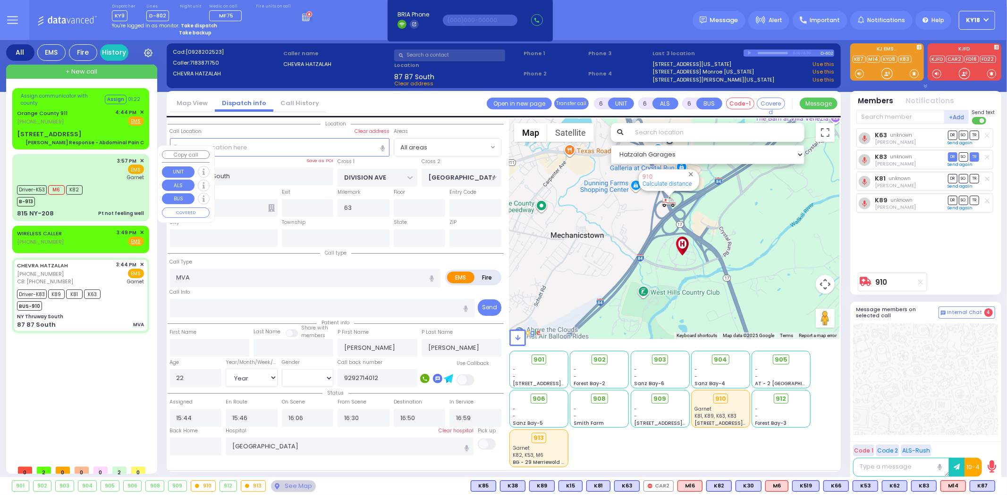
select select "Year"
select select "[DEMOGRAPHIC_DATA]"
type input "15:57"
type input "15:58"
type input "16:01"
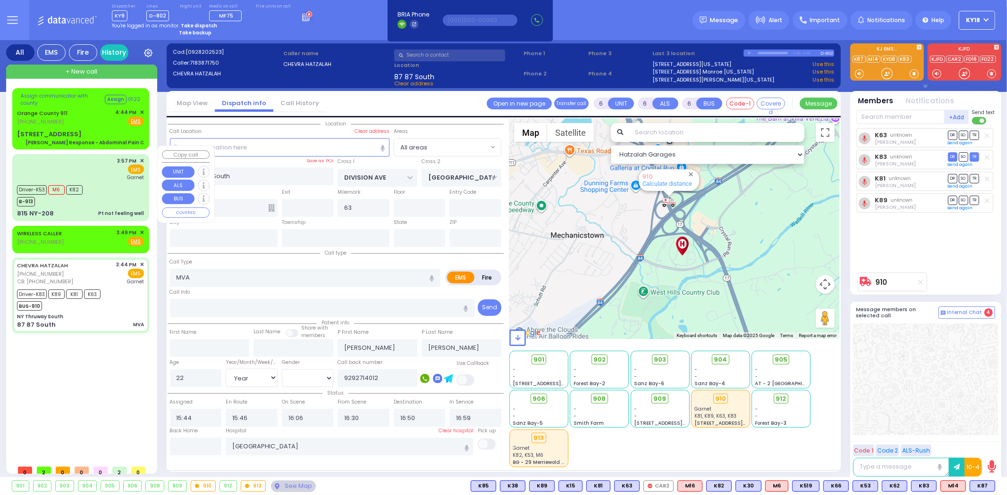
type input "16:15"
type input "16:31"
type input "16:50"
select select "Hatzalah Garages"
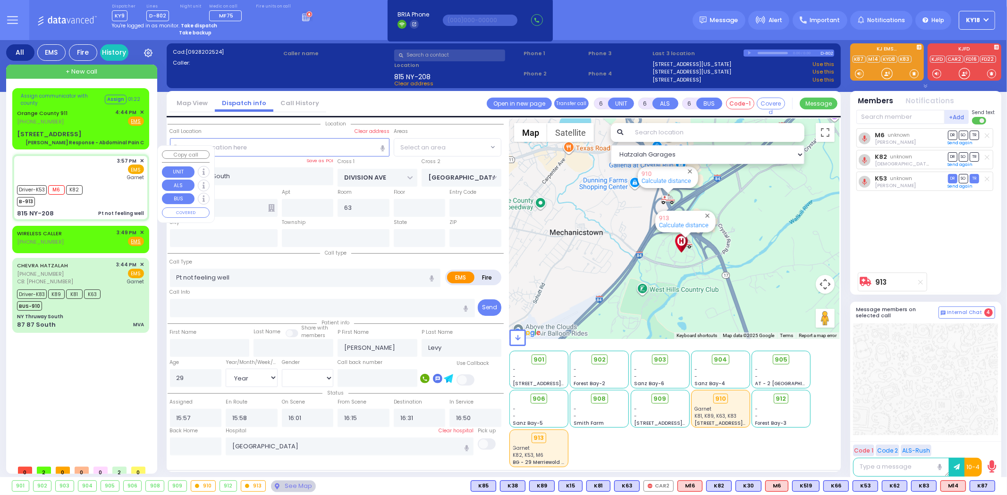
type input "DUELK AVE"
type input "LAKE SHORE DR"
type input "815 NY-208"
type input "Monroe"
type input "[US_STATE]"
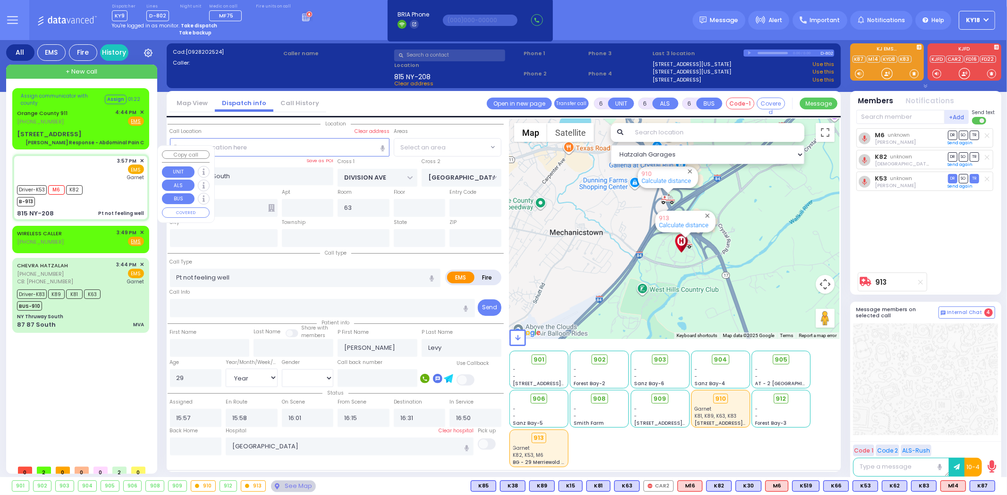
type input "10950"
select select "[GEOGRAPHIC_DATA]"
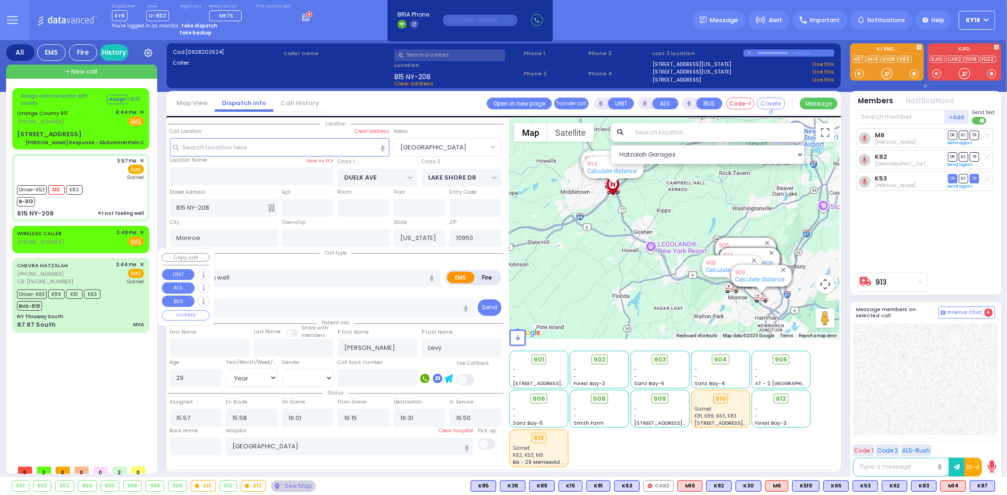
click at [103, 287] on div "Driver-K83 K89 K81 K63 BUS-910" at bounding box center [62, 299] width 90 height 24
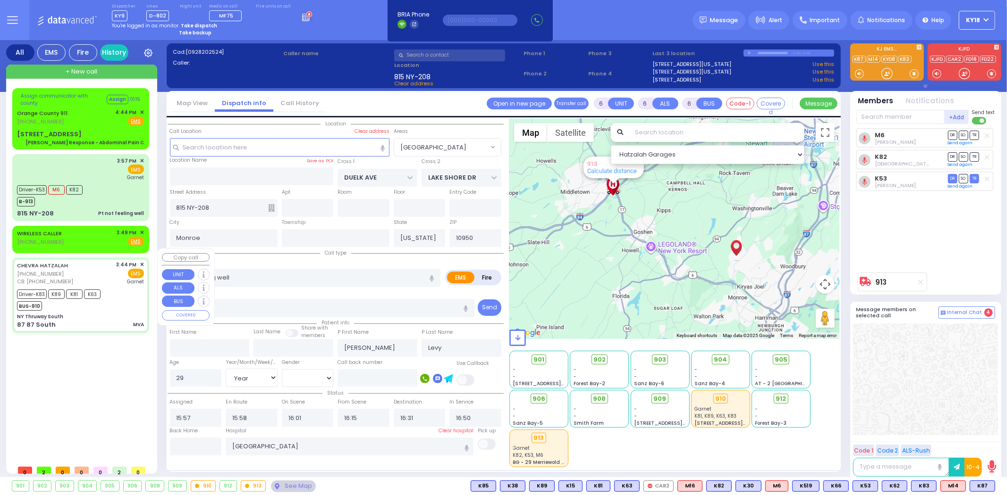
select select
type input "MVA"
radio input "true"
type input "[PERSON_NAME]"
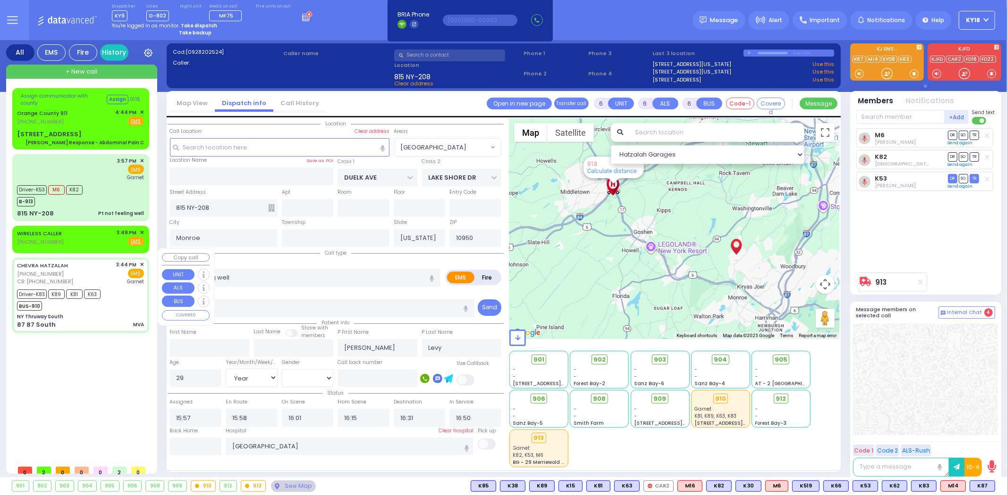
type input "22"
select select "Year"
select select "[DEMOGRAPHIC_DATA]"
type input "9292714012"
type input "15:44"
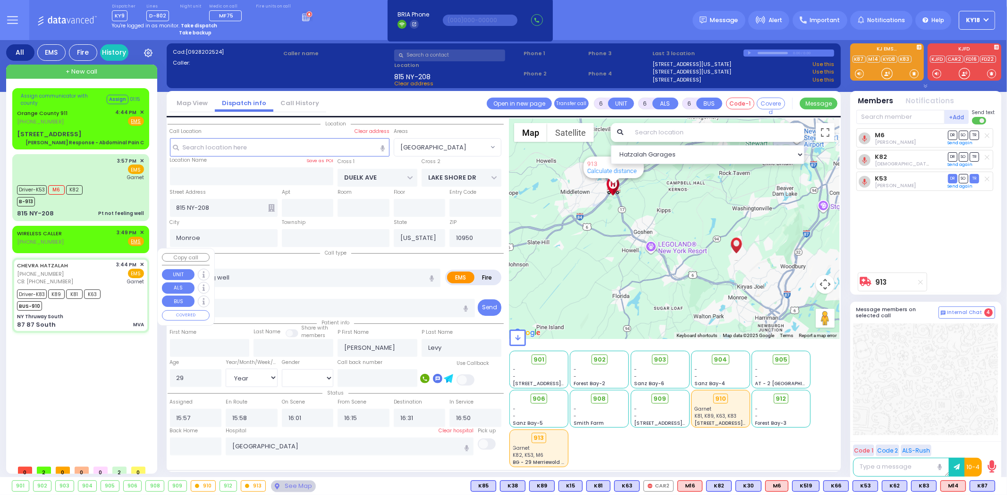
type input "15:46"
type input "16:06"
type input "16:30"
type input "16:50"
type input "16:59"
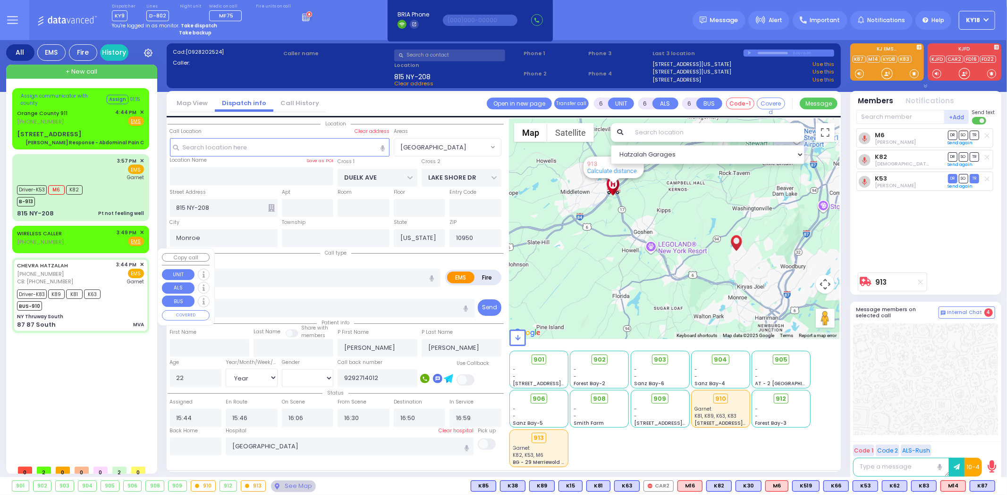
select select "Hatzalah Garages"
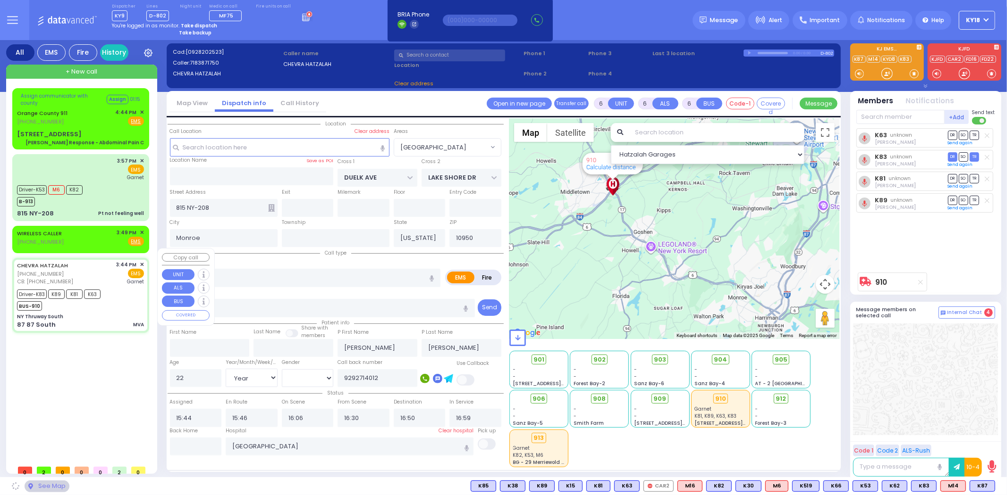
type input "NY Thruway South"
type input "DIVISION AVE"
type input "[GEOGRAPHIC_DATA]"
type input "87 87 South"
type input "63"
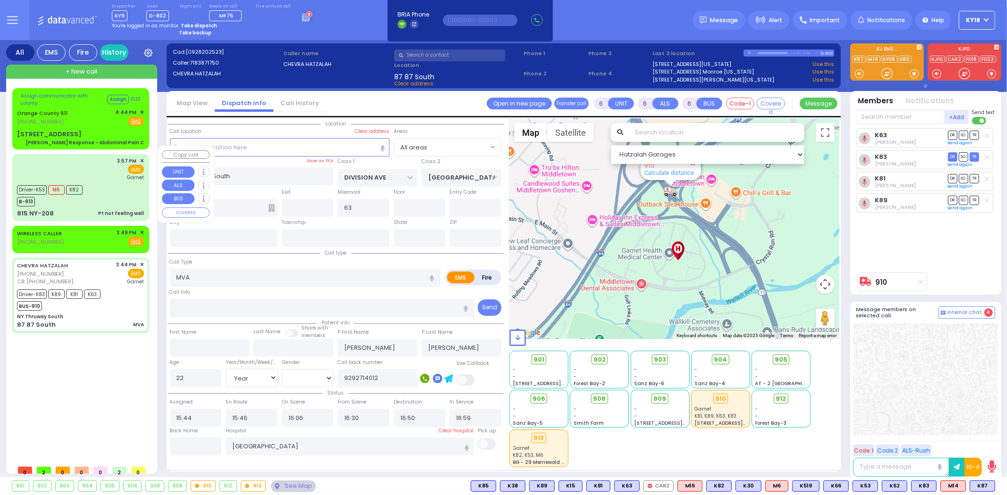
click at [79, 209] on div "3:57 PM ✕ EMS Garnet" at bounding box center [80, 188] width 133 height 64
select select
type input "Pt not feeling well"
radio input "true"
type input "[PERSON_NAME]"
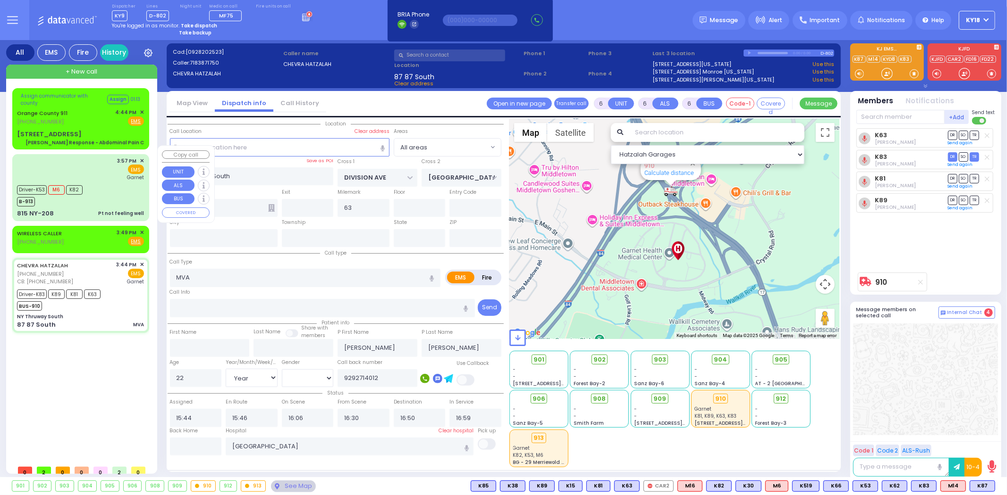
type input "Levy"
type input "29"
select select "Year"
select select "[DEMOGRAPHIC_DATA]"
type input "15:57"
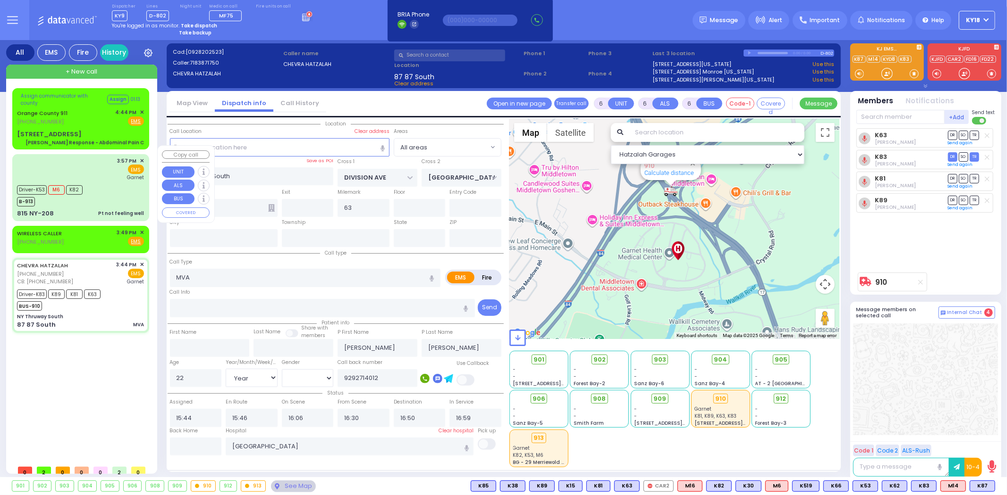
type input "15:58"
type input "16:01"
type input "16:15"
type input "16:31"
type input "16:50"
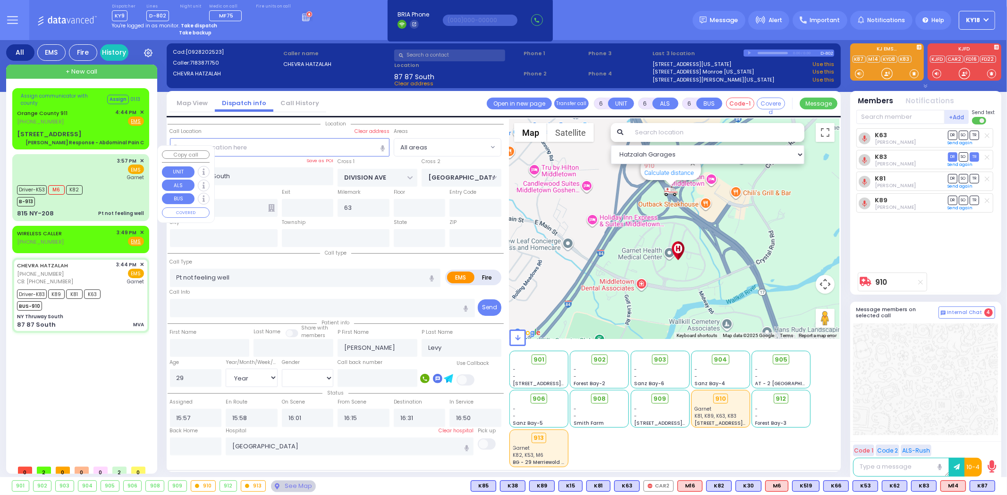
select select "Hatzalah Garages"
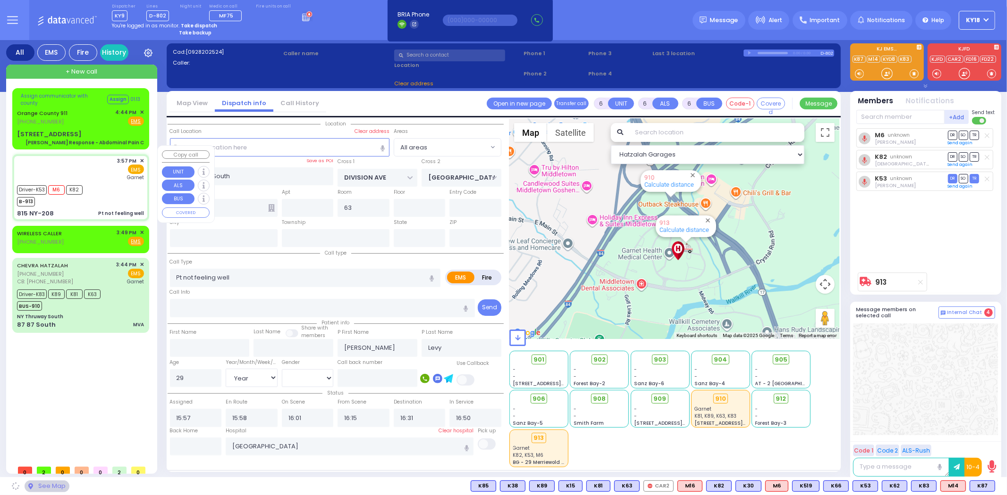
type input "DUELK AVE"
type input "LAKE SHORE DR"
type input "815 NY-208"
type input "Monroe"
type input "[US_STATE]"
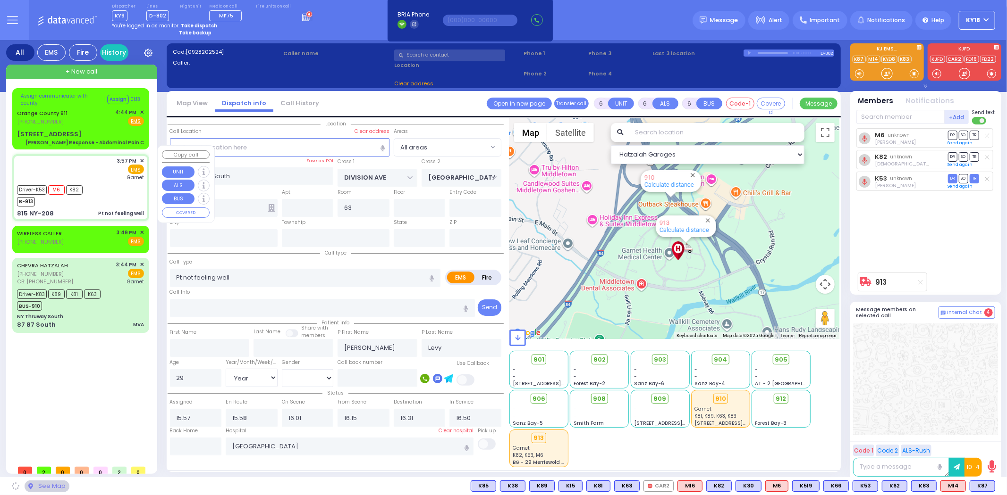
type input "10950"
select select "[GEOGRAPHIC_DATA]"
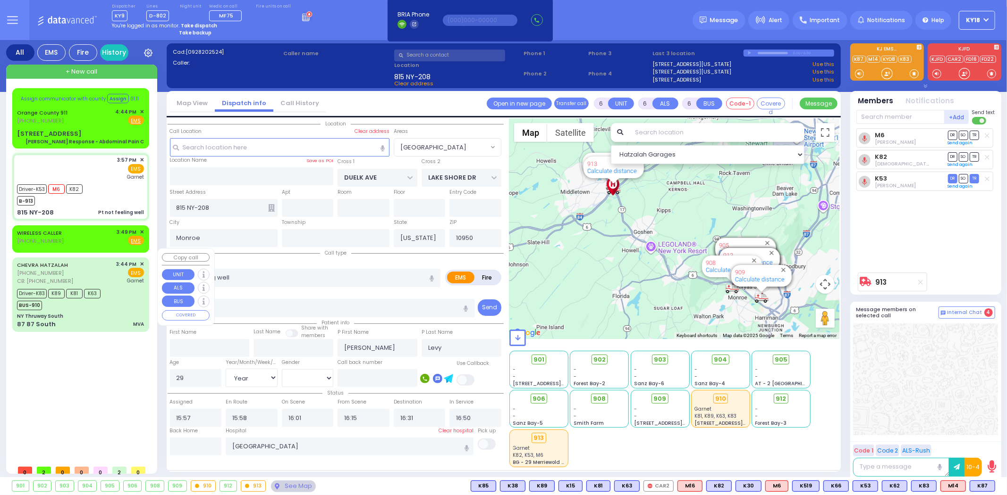
click at [103, 273] on div "CHEVRA HATZALAH [PHONE_NUMBER] CB: [PHONE_NUMBER] 3:44 PM ✕ EMS Garnet" at bounding box center [80, 272] width 127 height 25
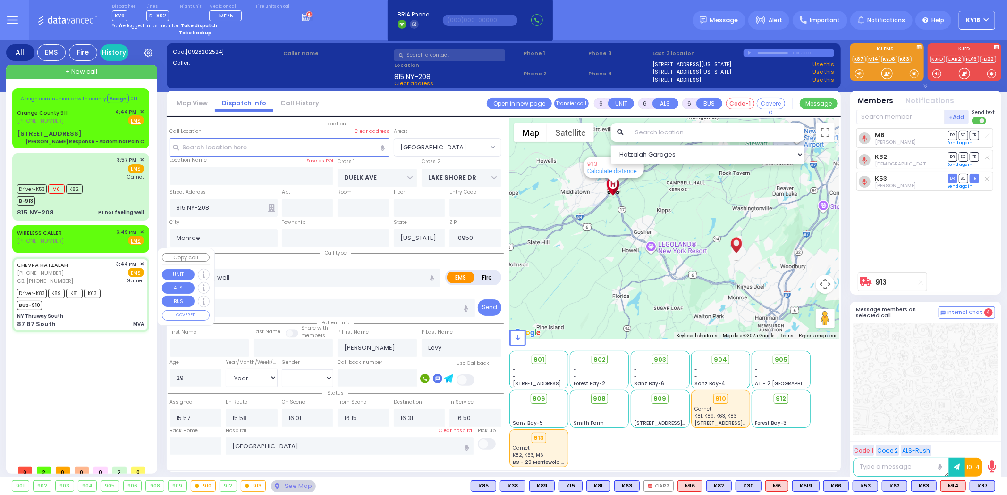
select select
type input "MVA"
radio input "true"
type input "[PERSON_NAME]"
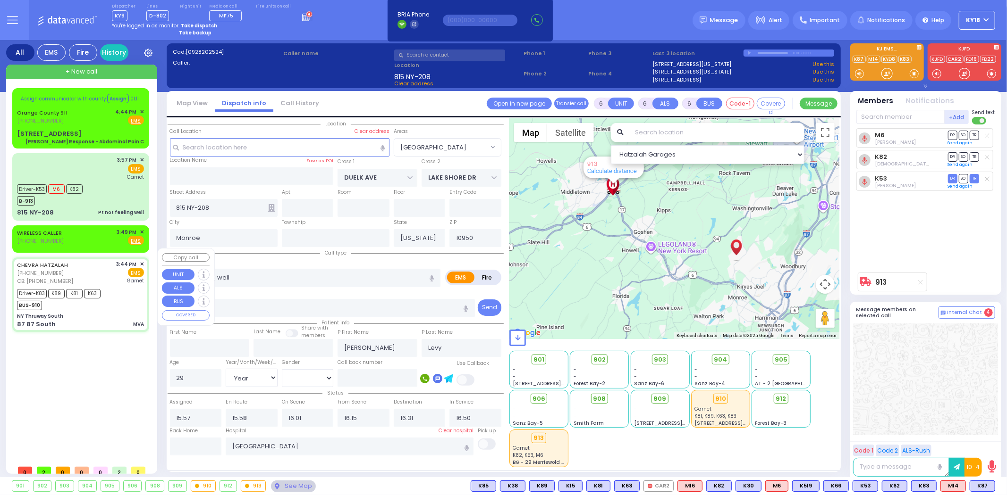
type input "22"
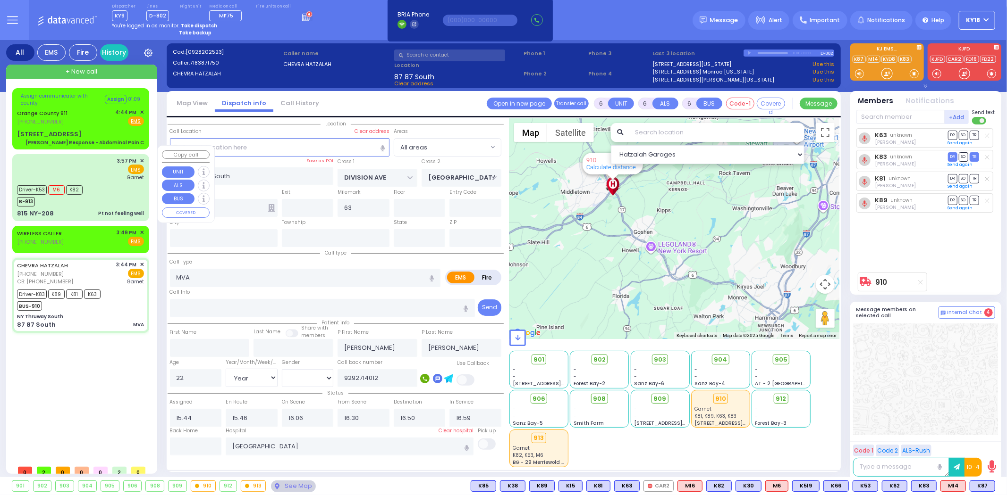
click at [101, 209] on div "815 NY-208 Pt not feeling well" at bounding box center [80, 213] width 127 height 9
